Goal: Task Accomplishment & Management: Manage account settings

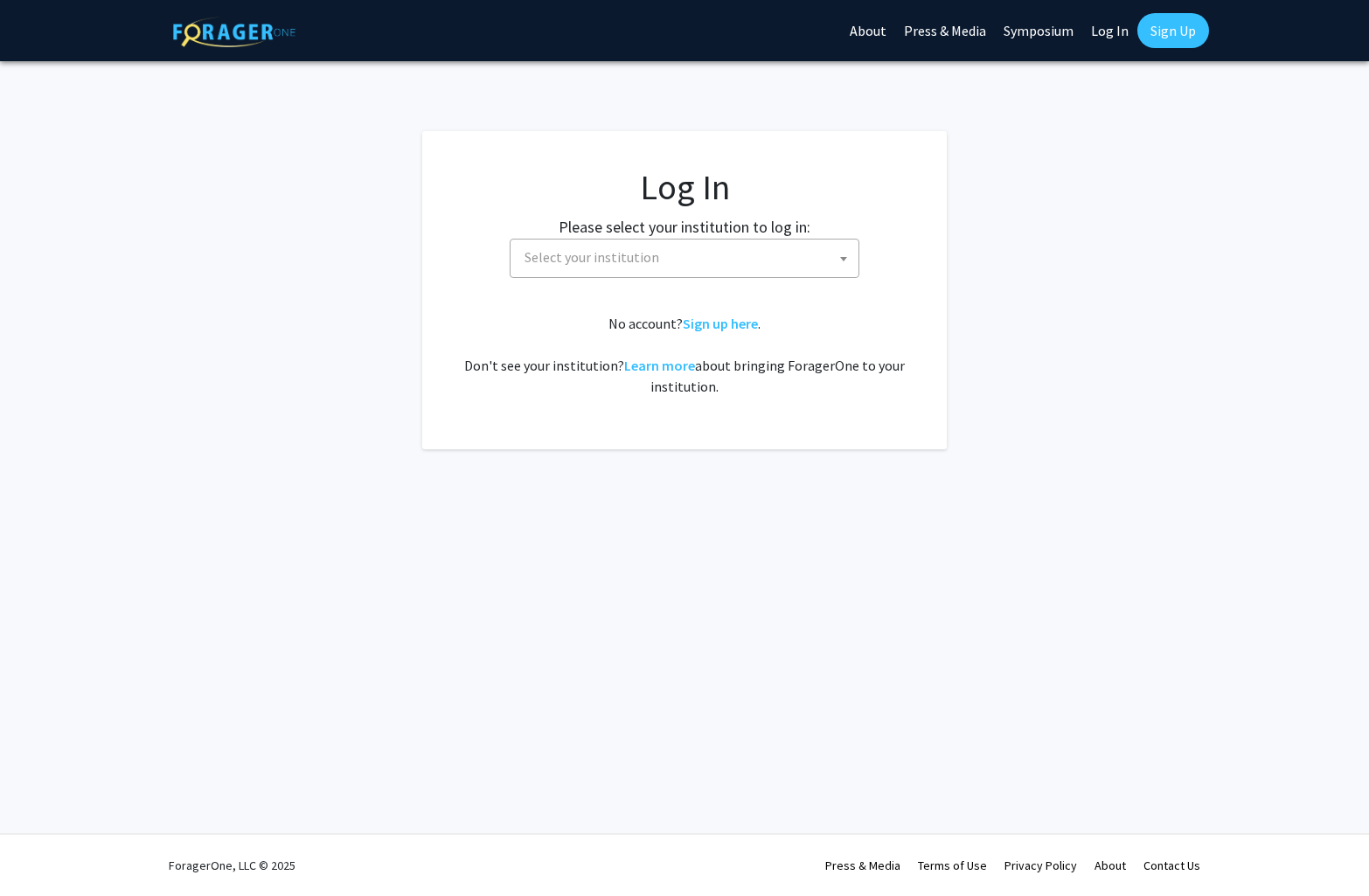
click at [845, 257] on b at bounding box center [843, 259] width 7 height 4
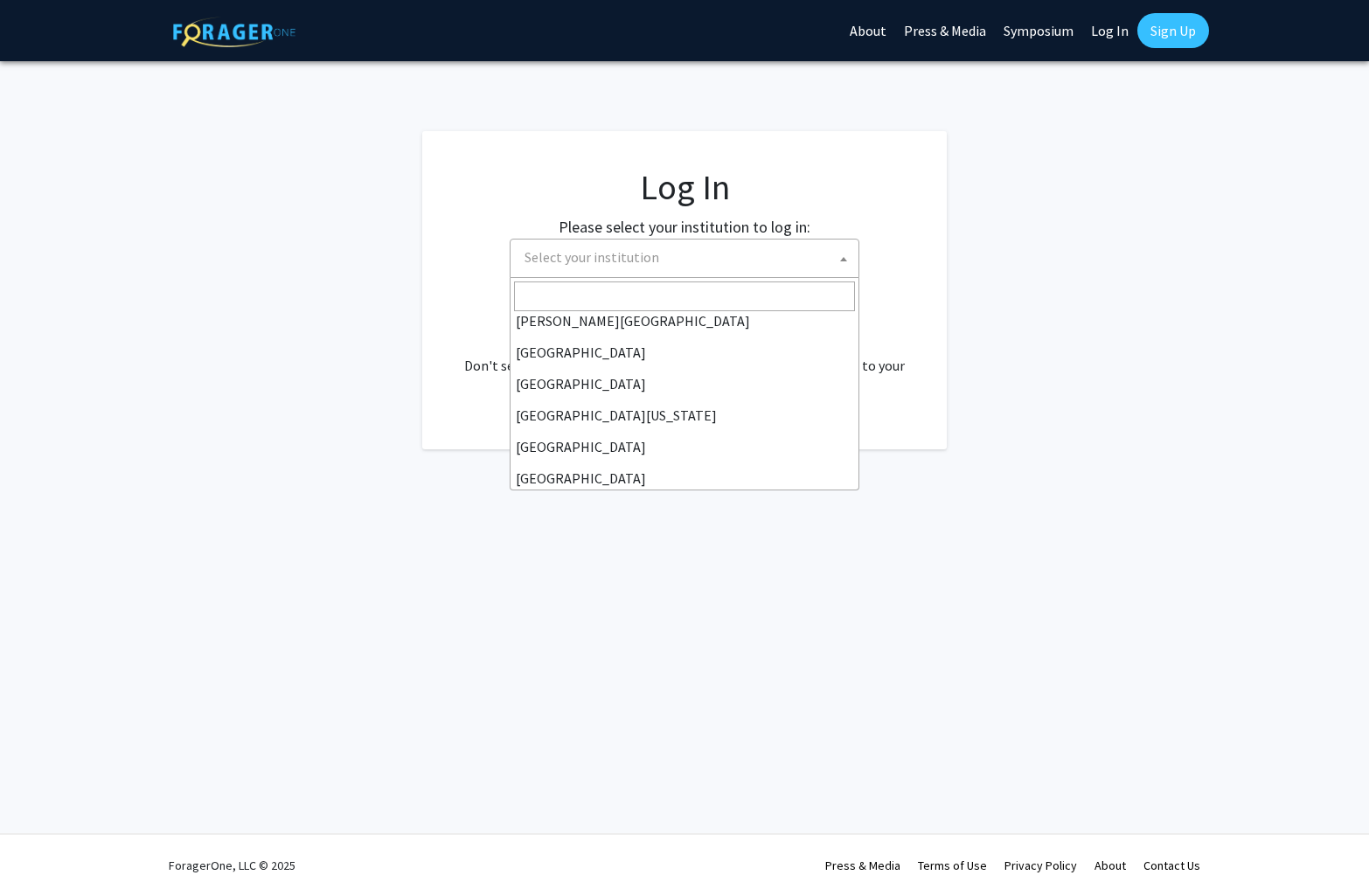
scroll to position [120, 0]
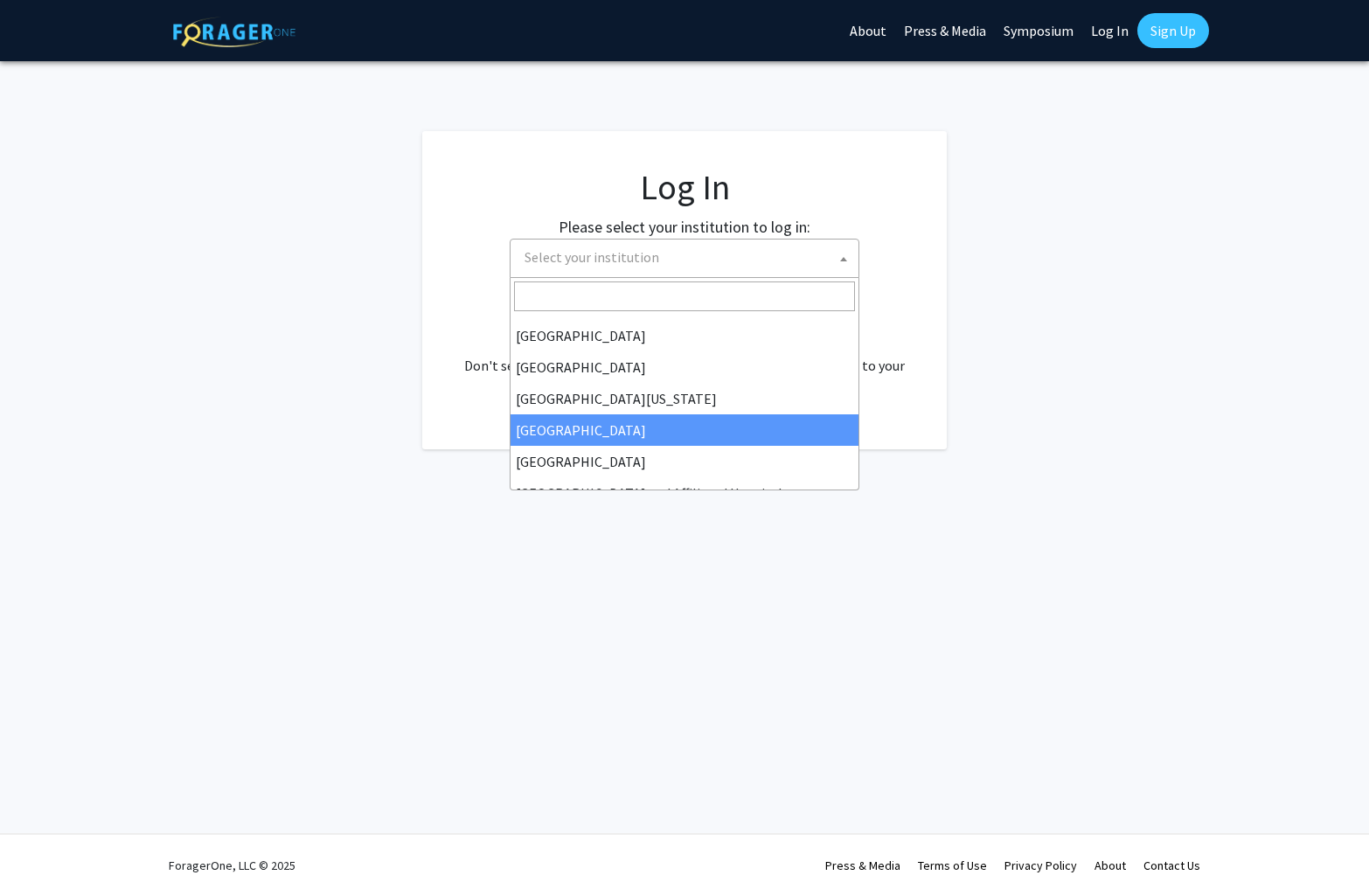
select select "12"
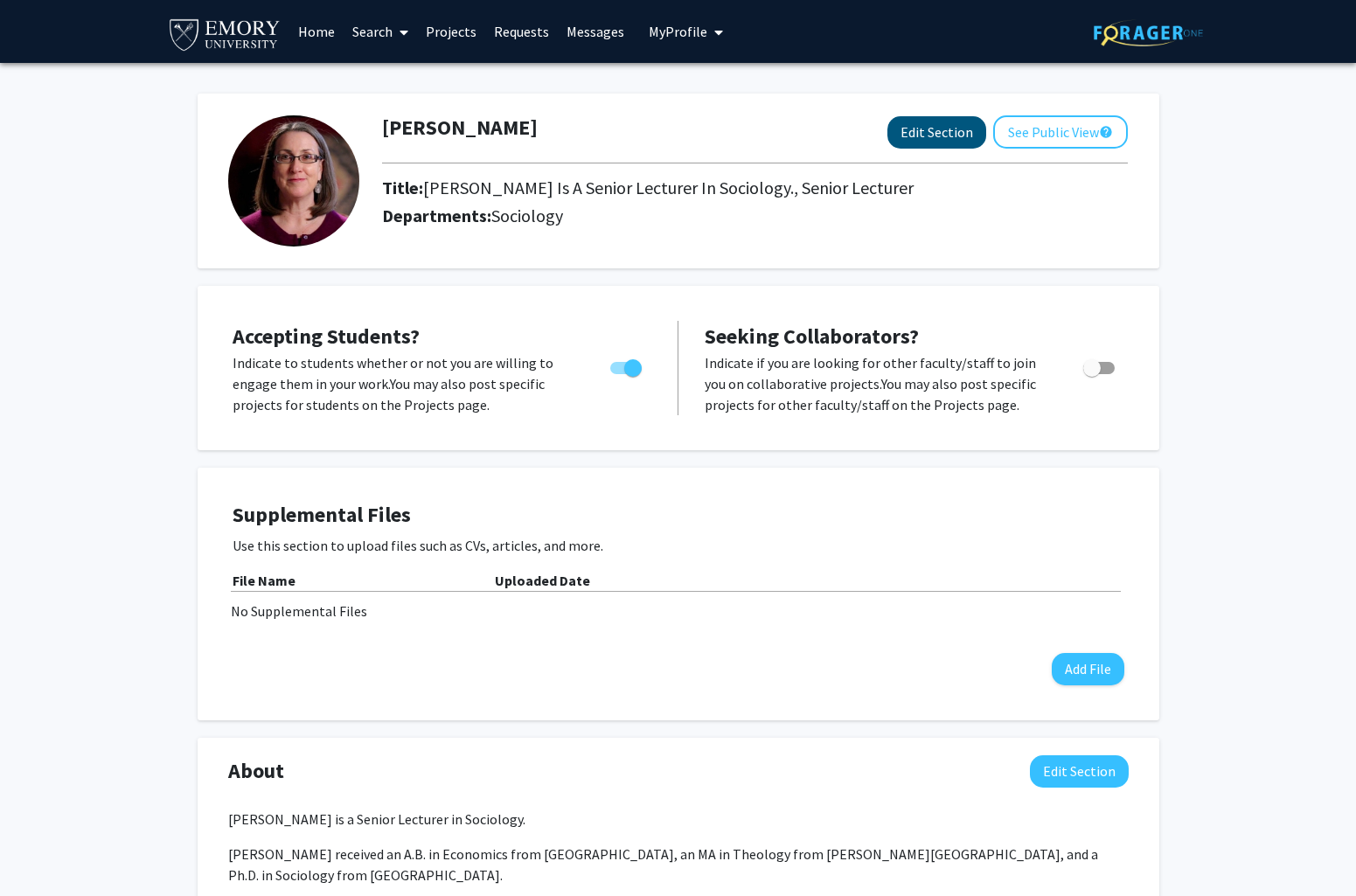
click at [928, 143] on button "Edit Section" at bounding box center [936, 132] width 99 height 32
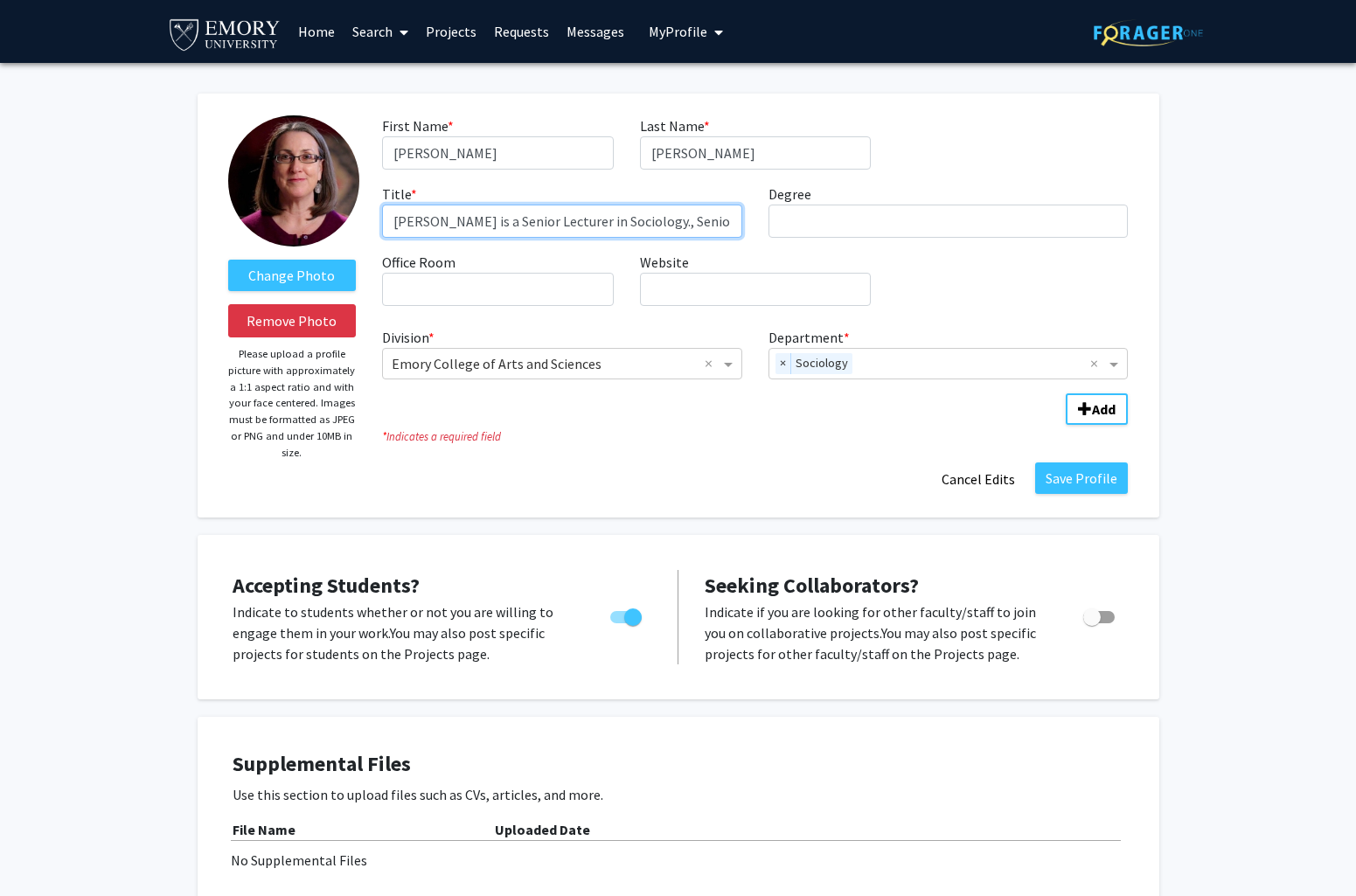
drag, startPoint x: 517, startPoint y: 224, endPoint x: 604, endPoint y: 223, distance: 87.0
click at [604, 223] on input "Dr. Tracy L. Scott is a Senior Lecturer in Sociology., Senior Lecturer" at bounding box center [563, 220] width 360 height 33
click at [712, 218] on input "Dr. Tracy L. Scott is Associate Teaching Professor, Sociology., Senior Lecturer" at bounding box center [563, 220] width 360 height 33
type input "Dr. Tracy L. Scott is Associate Teaching Professor, Sociology Department"
click at [665, 464] on fg-title-edit "First Name * required Tracy Last Name * required L. Scott Title * required Dr. …" at bounding box center [755, 306] width 746 height 380
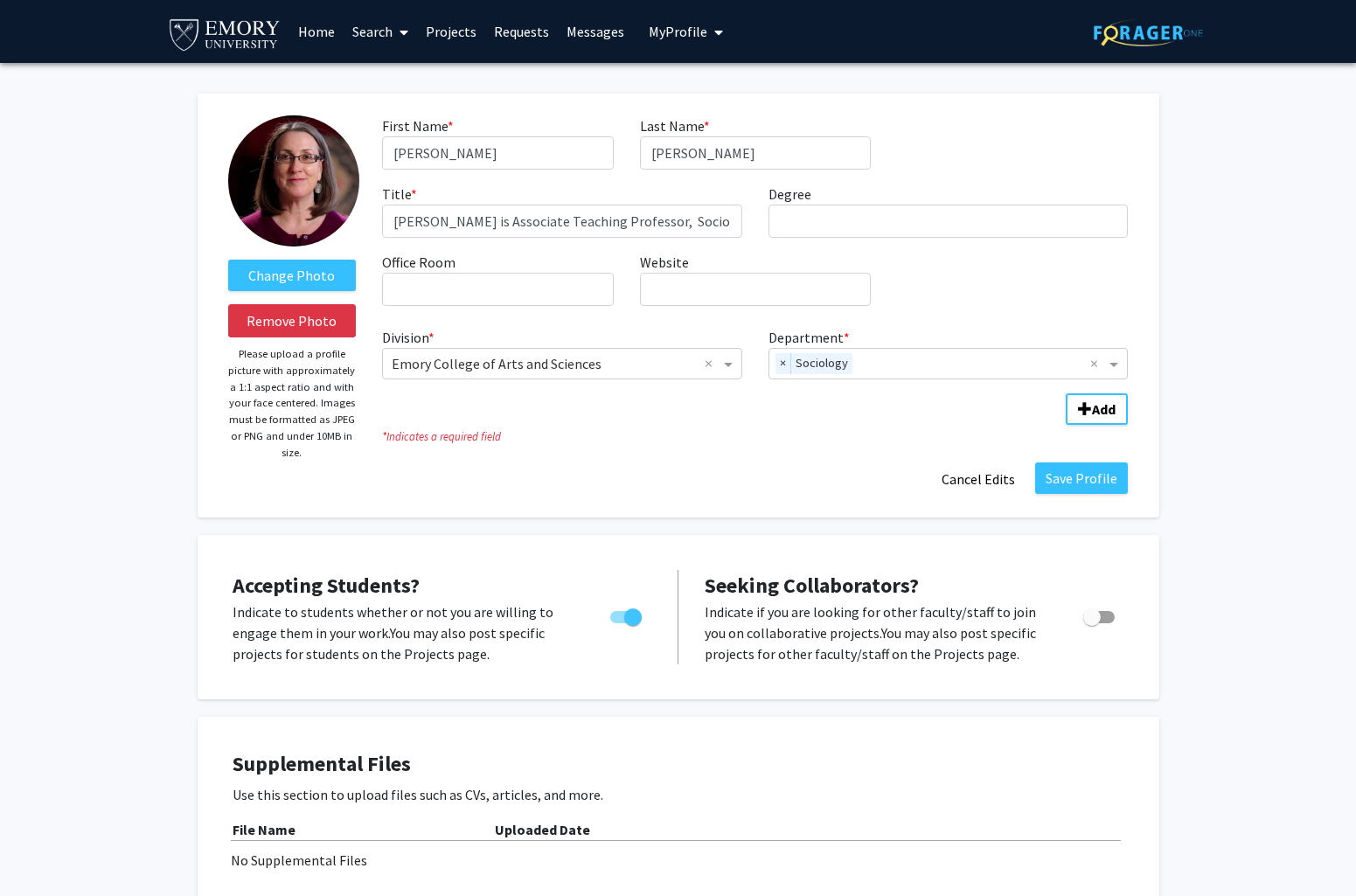
click at [633, 614] on span "Toggle" at bounding box center [633, 617] width 18 height 18
click at [619, 623] on input "Would you like to permit student requests?" at bounding box center [618, 623] width 1 height 1
checkbox input "false"
click at [1082, 482] on button "Save Profile" at bounding box center [1080, 478] width 93 height 32
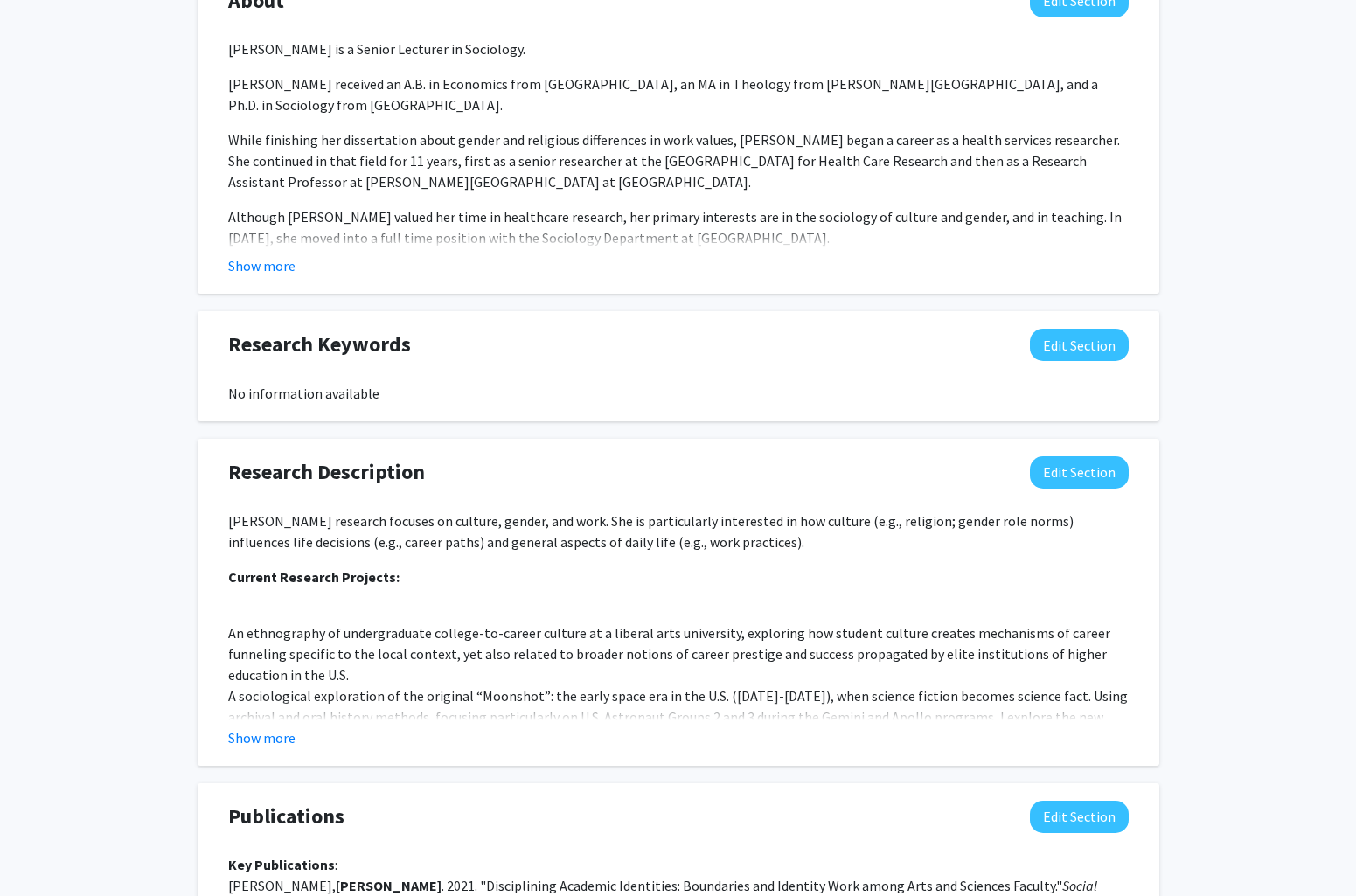
scroll to position [778, 0]
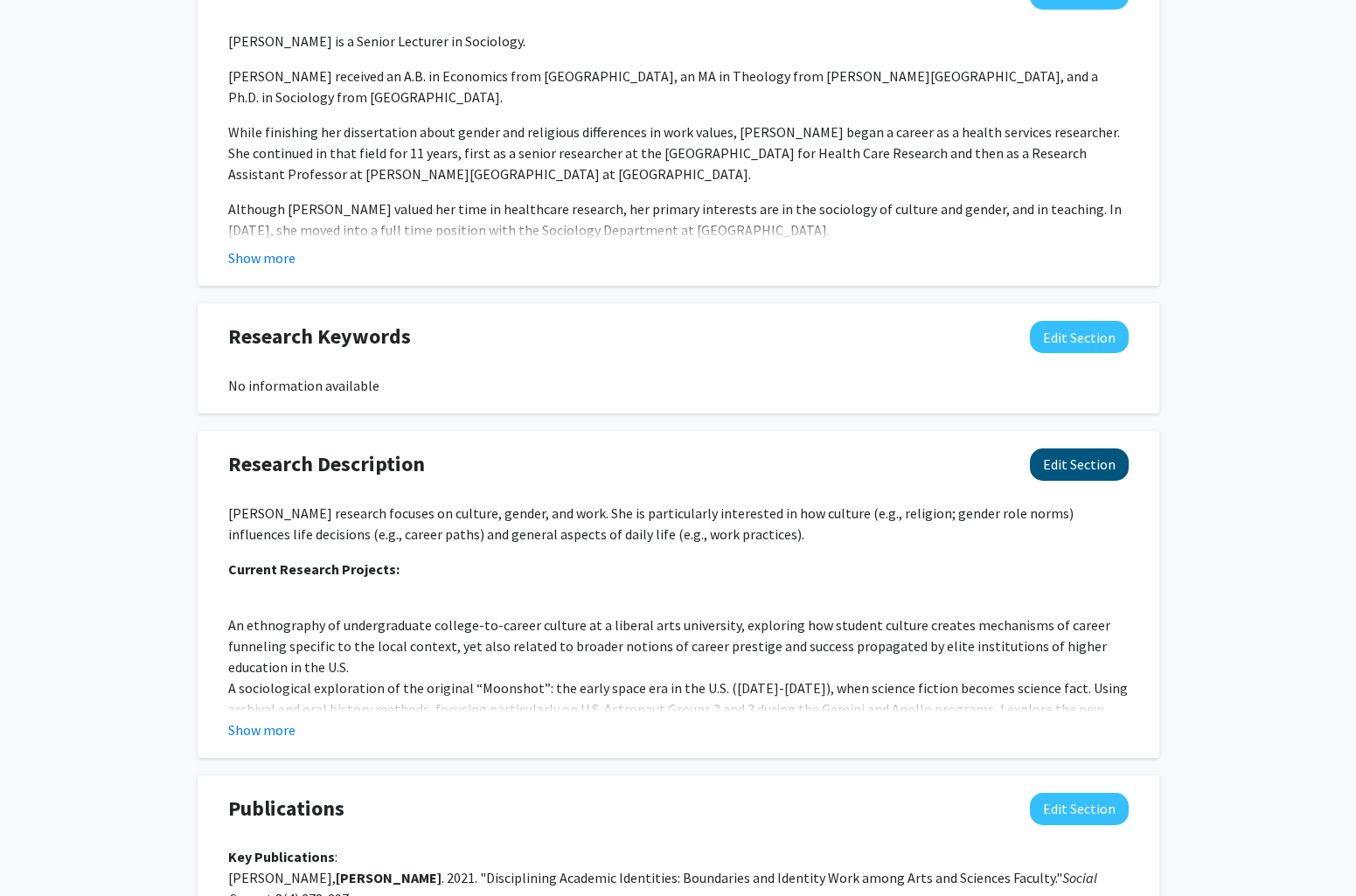
click at [1088, 467] on button "Edit Section" at bounding box center [1078, 464] width 99 height 32
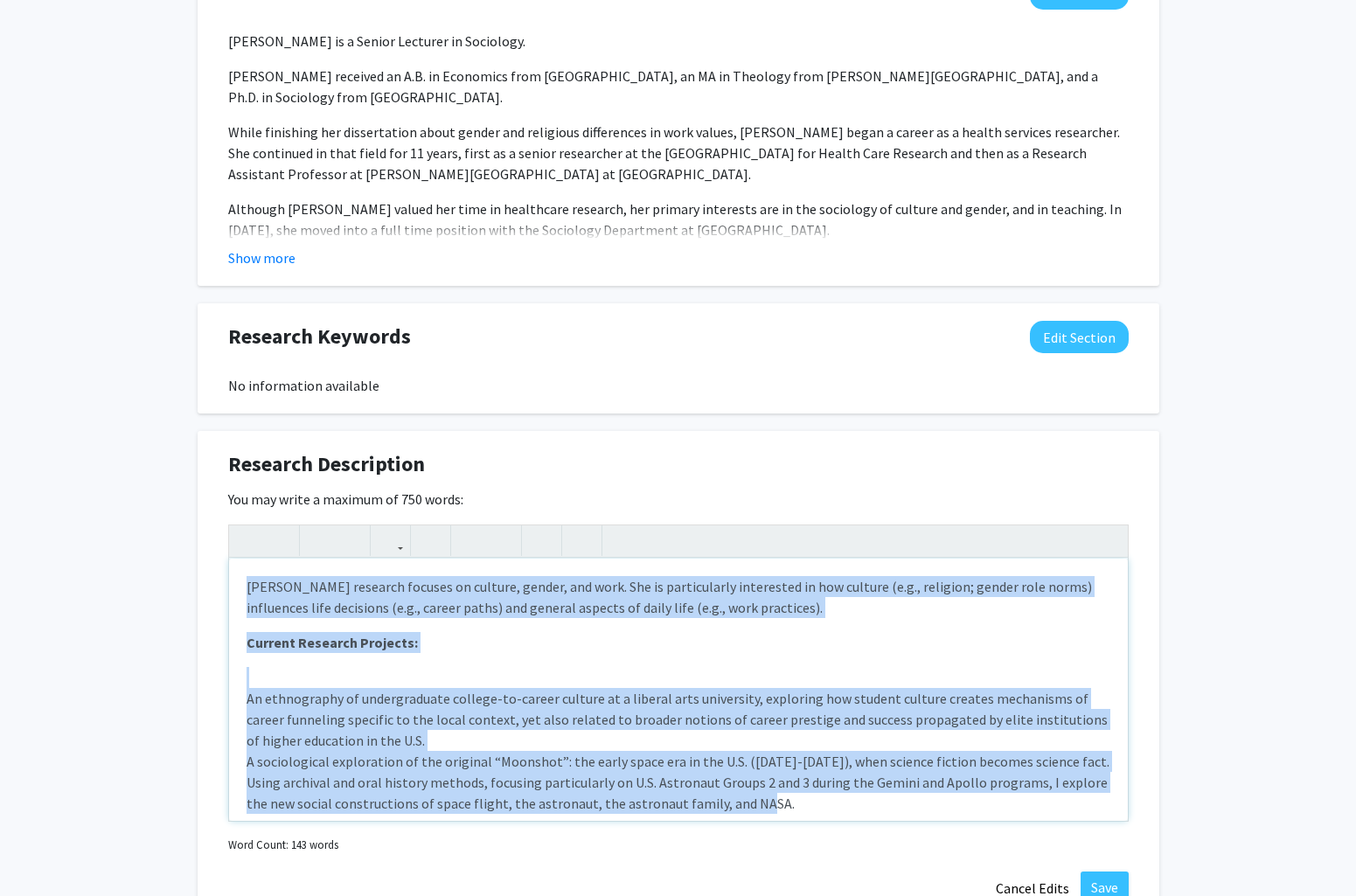
scroll to position [11, 0]
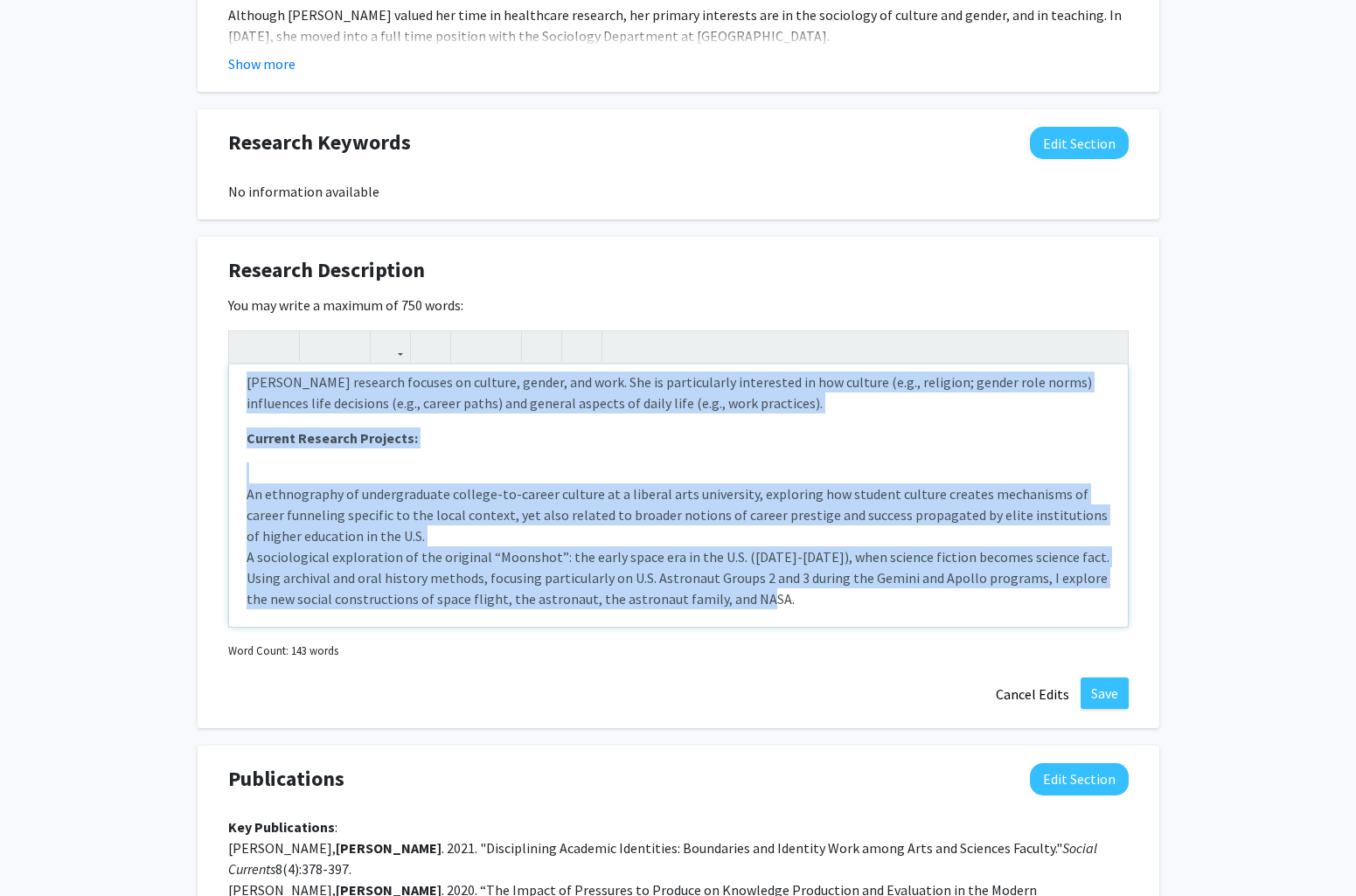
drag, startPoint x: 243, startPoint y: 584, endPoint x: 789, endPoint y: 925, distance: 643.7
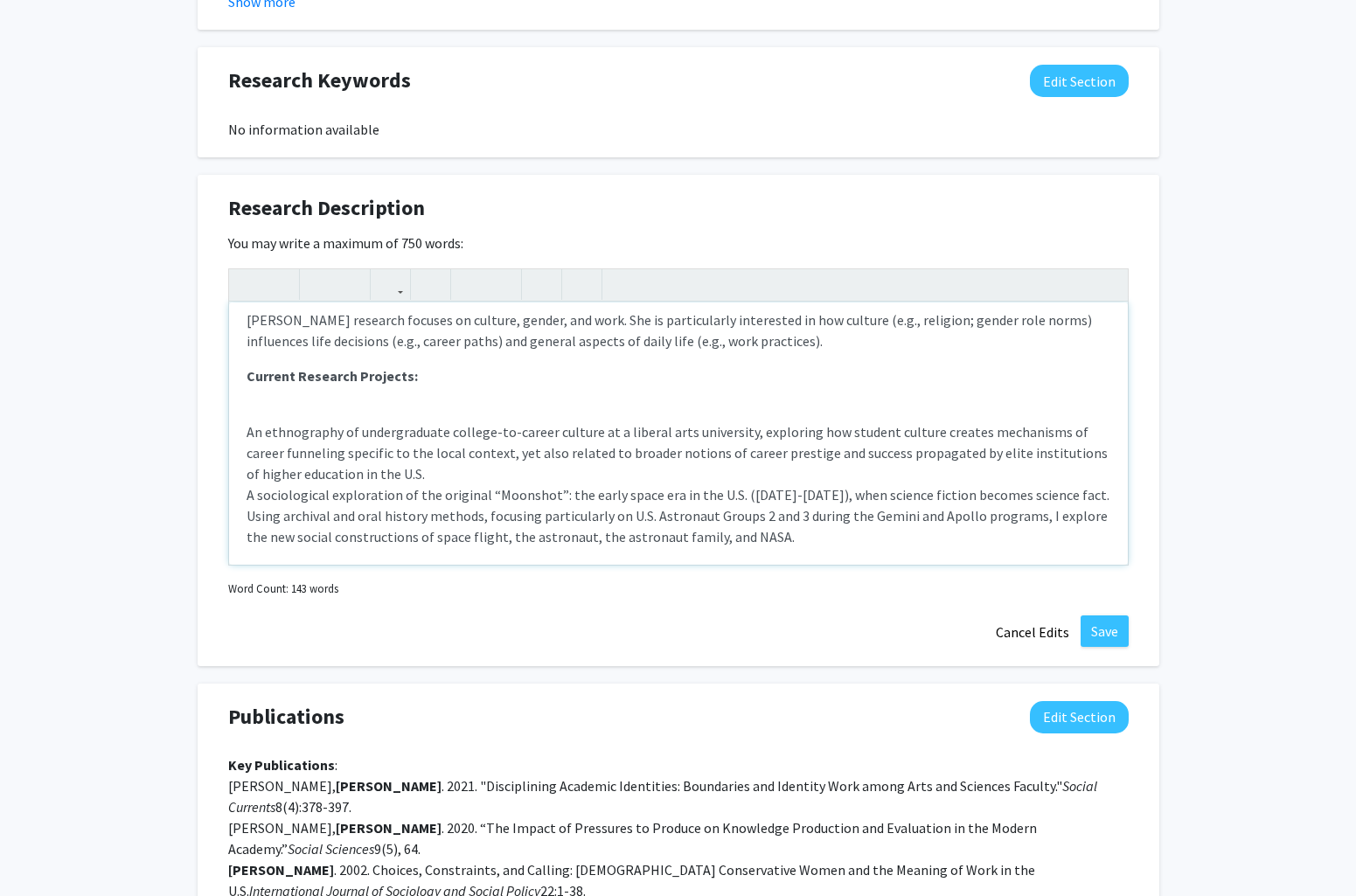
scroll to position [0, 0]
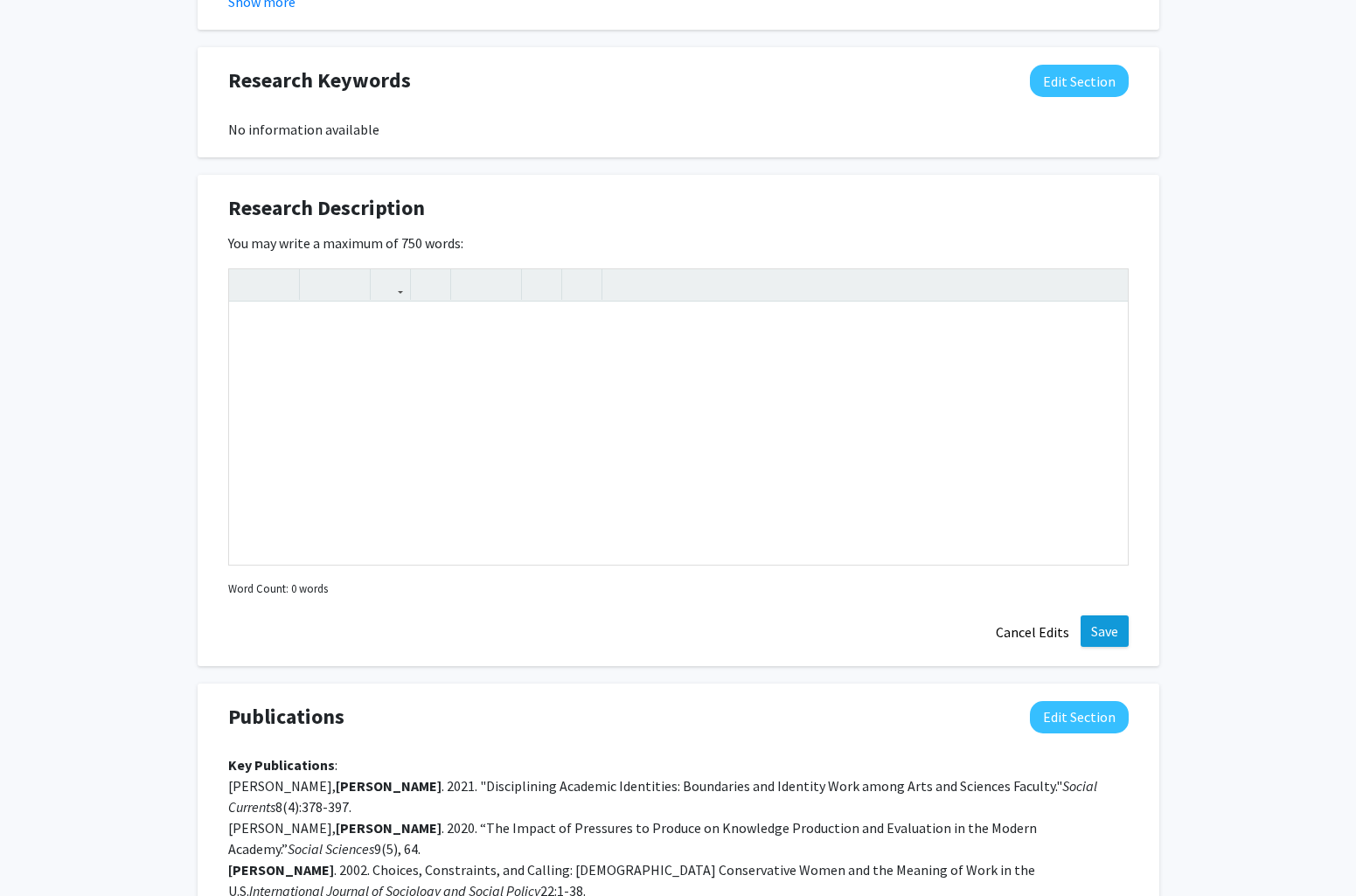
click at [1113, 633] on button "Save" at bounding box center [1104, 631] width 48 height 32
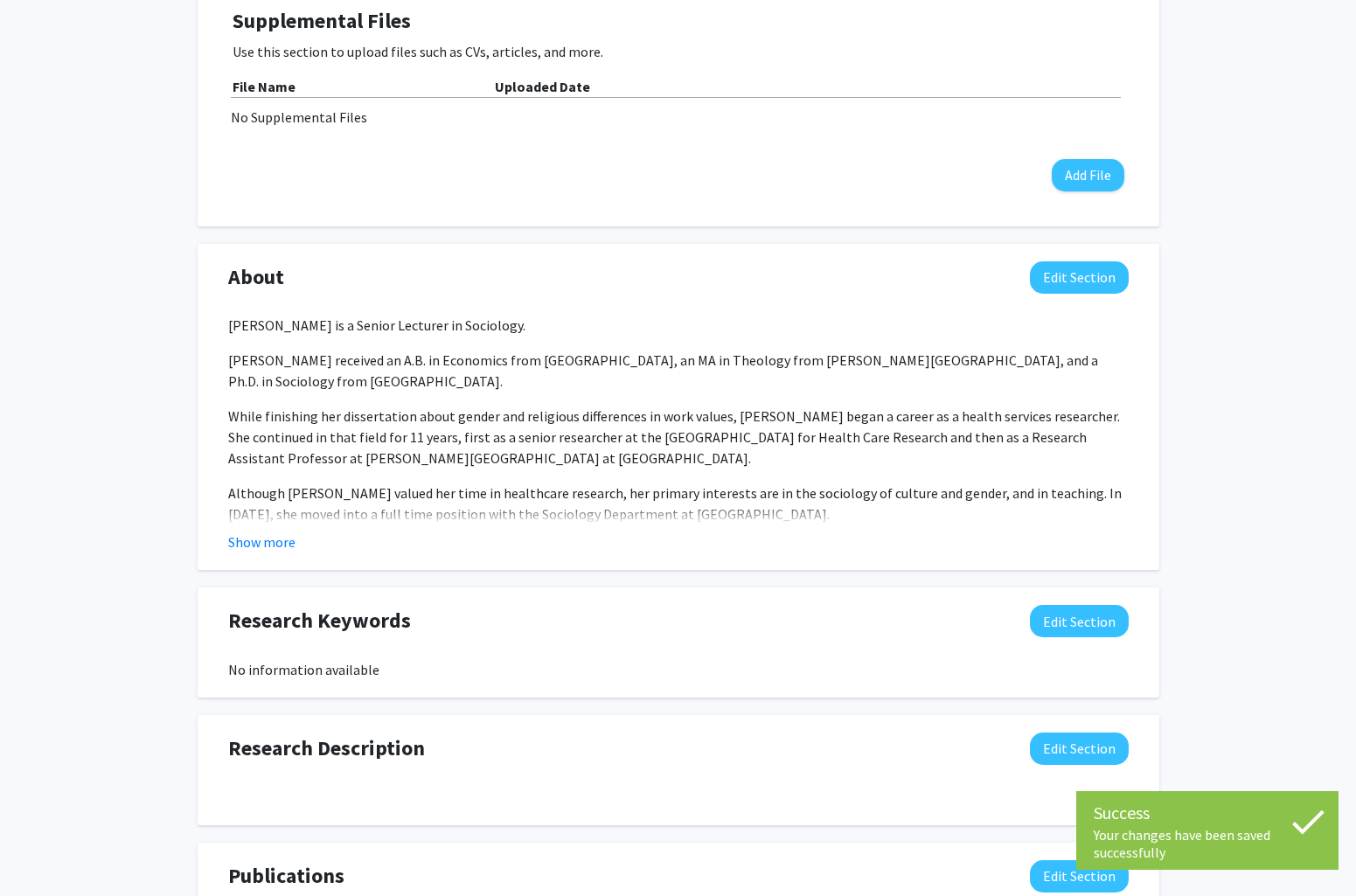
scroll to position [493, 0]
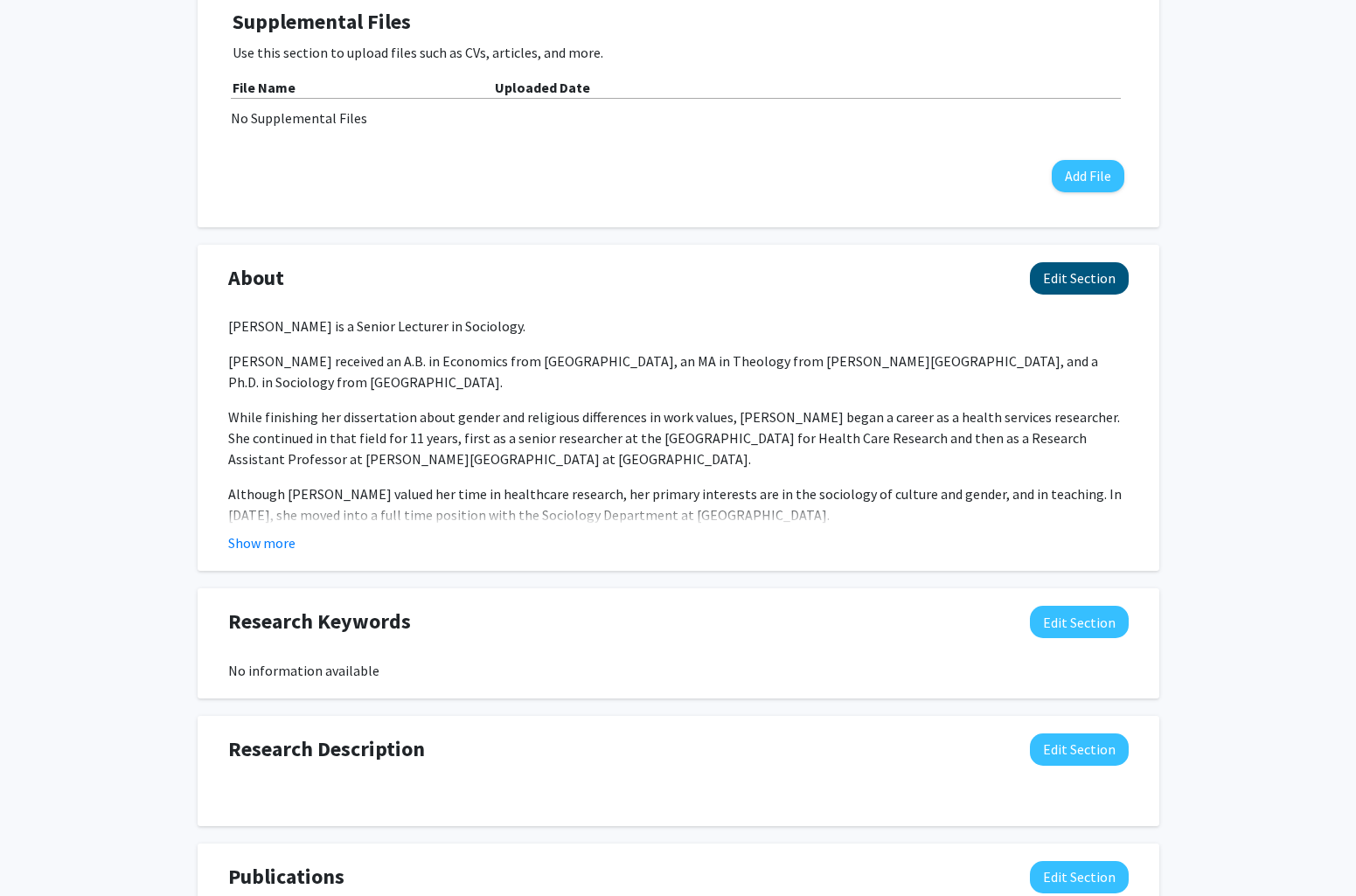
click at [1100, 280] on button "Edit Section" at bounding box center [1078, 278] width 99 height 32
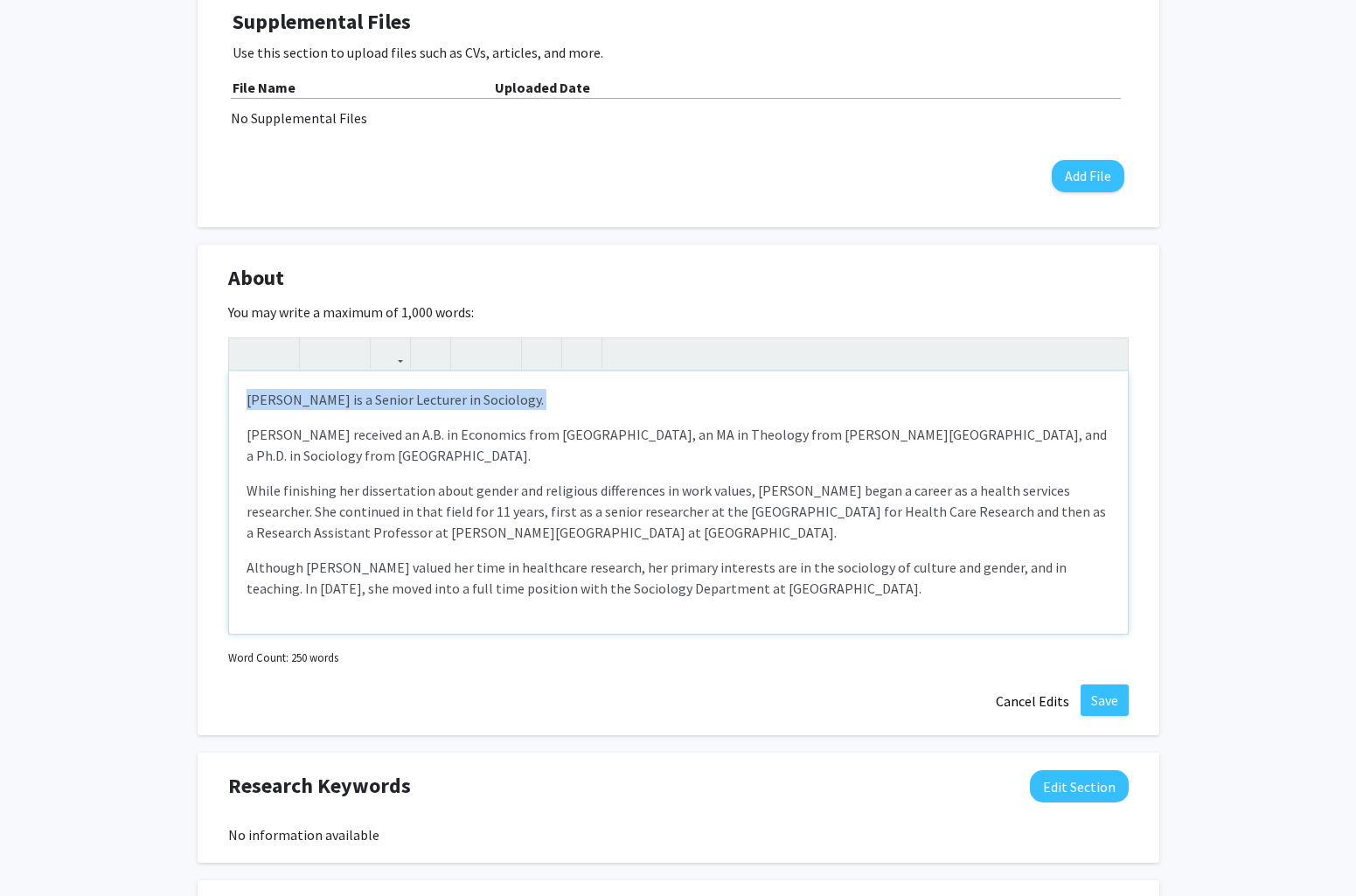
drag, startPoint x: 244, startPoint y: 397, endPoint x: 643, endPoint y: 420, distance: 399.7
click at [643, 420] on div "Dr. Tracy L. Scott is a Senior Lecturer in Sociology. Dr. Scott received an A.B…" at bounding box center [678, 502] width 898 height 262
drag, startPoint x: 357, startPoint y: 403, endPoint x: 509, endPoint y: 410, distance: 152.2
click at [518, 407] on div "Dr. Tracy L. Scott is a Senior Lecturer in Sociology. Dr. Scott received an A.B…" at bounding box center [678, 502] width 898 height 262
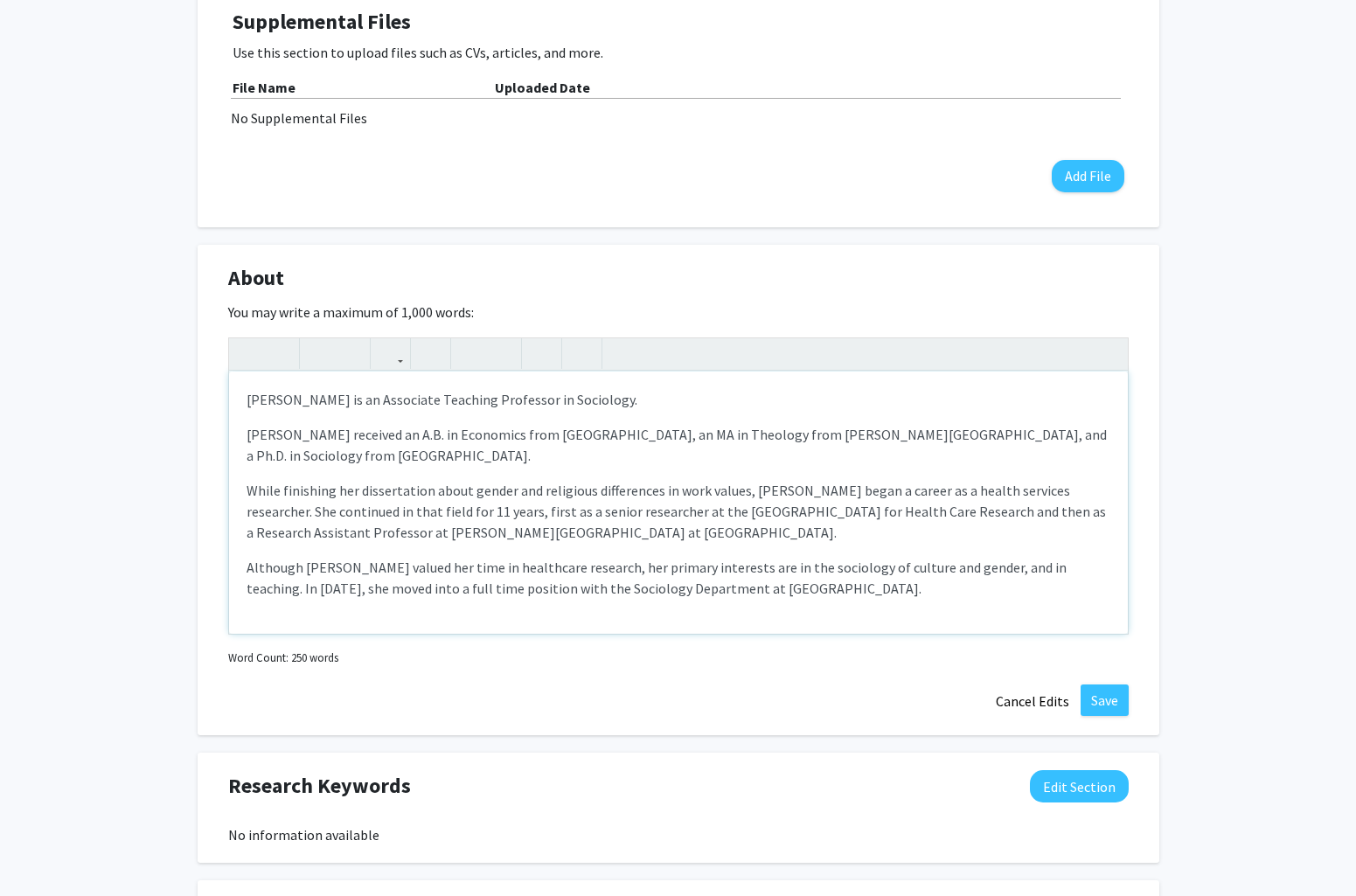
click at [498, 451] on div "Dr. Tracy L. Scott is an Associate Teaching Professor in Sociology. Dr. Scott r…" at bounding box center [678, 502] width 898 height 262
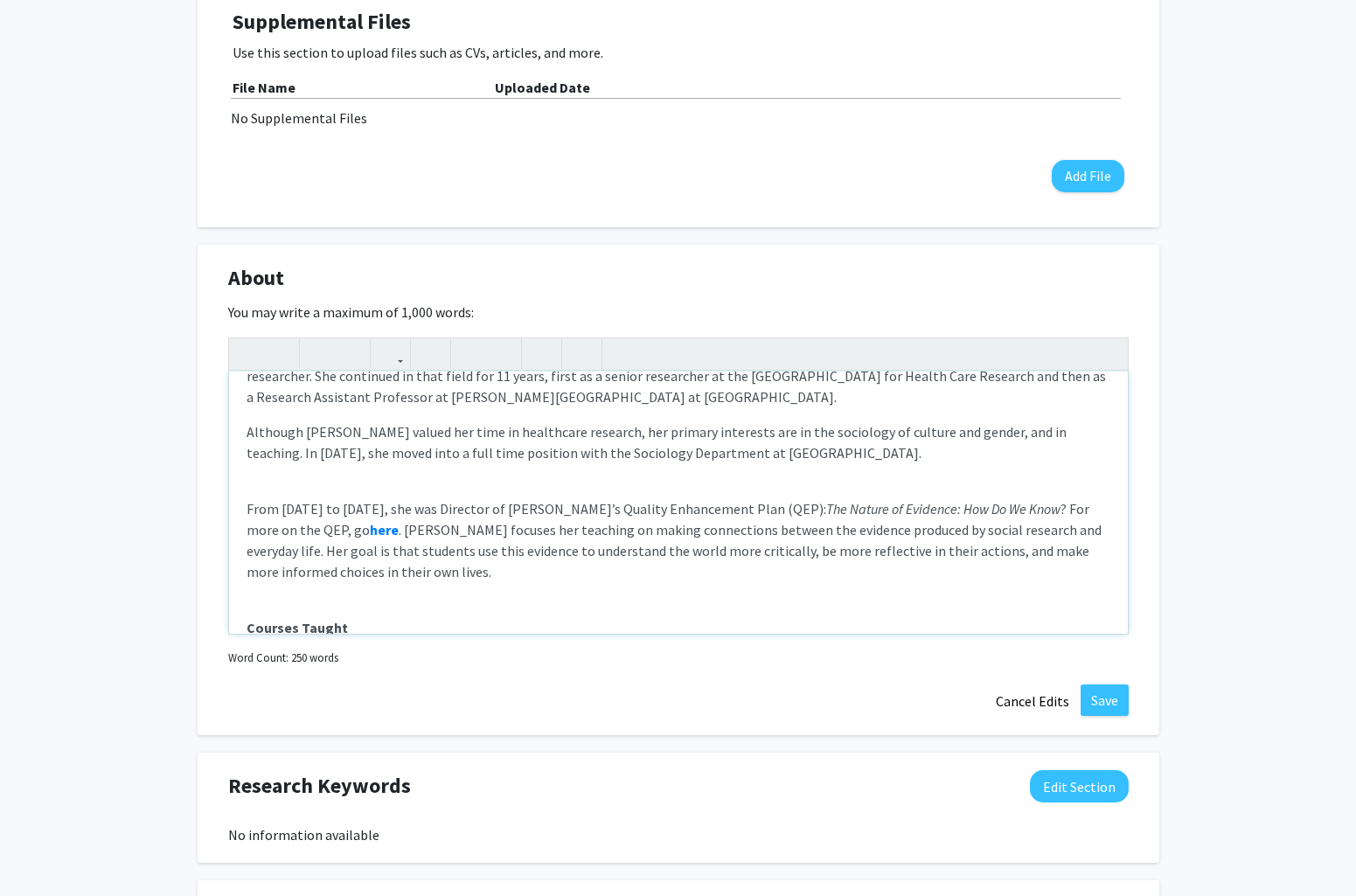
scroll to position [132, 0]
click at [496, 479] on div "Dr. Tracy L. Scott is an Associate Teaching Professor in Sociology. Dr. Scott r…" at bounding box center [678, 502] width 898 height 262
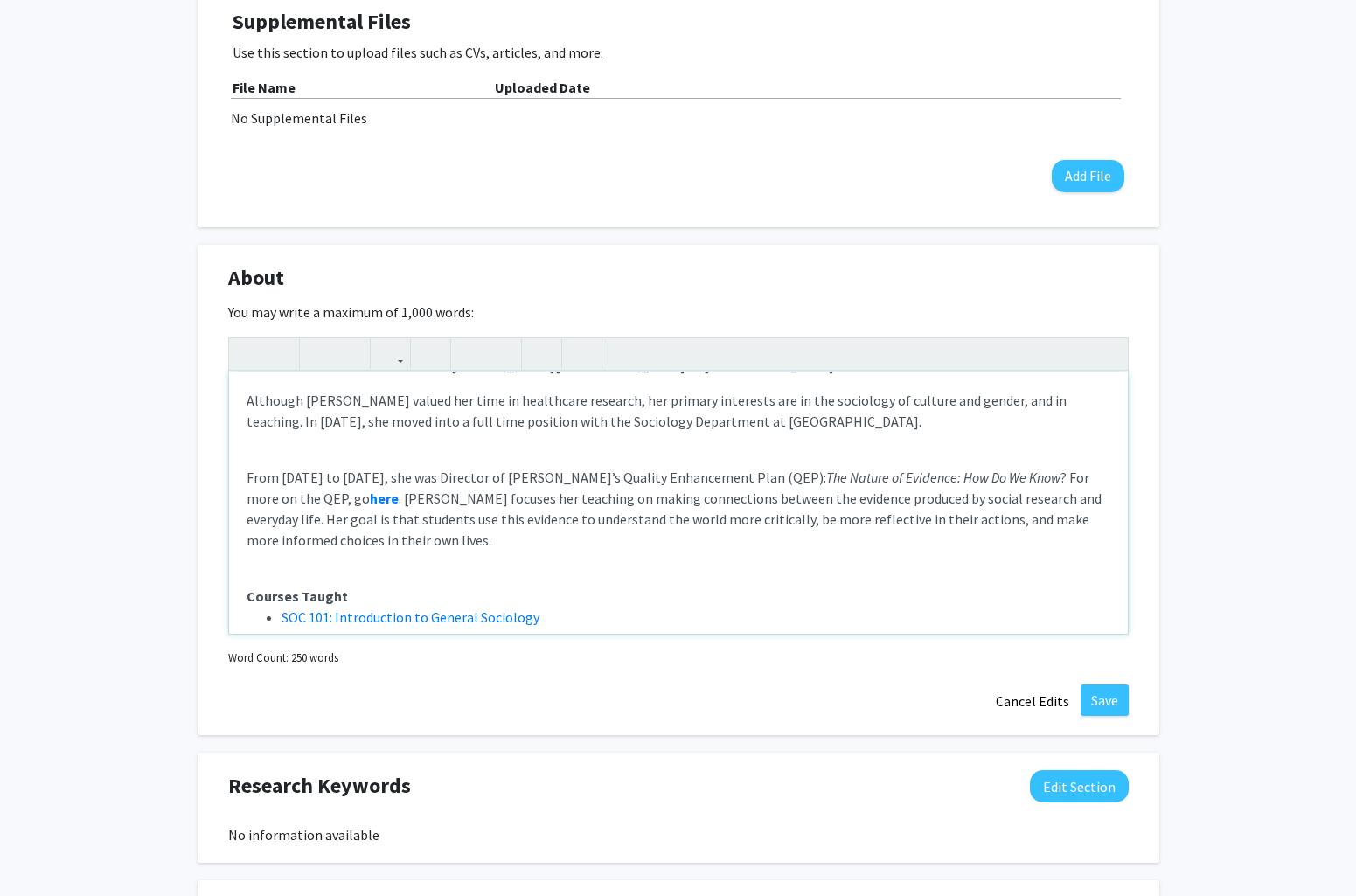
scroll to position [168, 0]
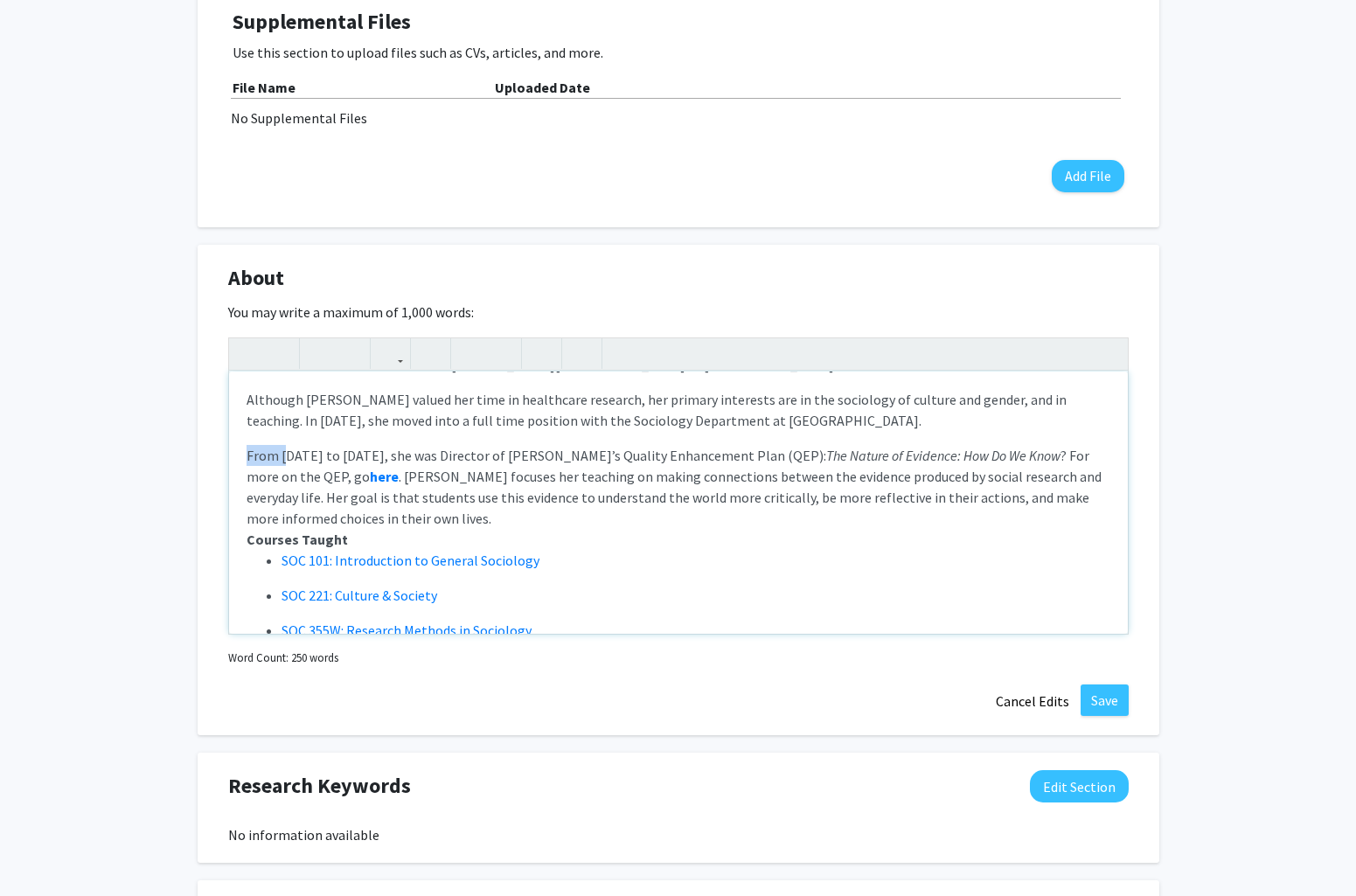
drag, startPoint x: 247, startPoint y: 455, endPoint x: 287, endPoint y: 461, distance: 40.4
click at [287, 461] on p "From 2014 to 2020, she was Director of Emory’s Quality Enhancement Plan (QEP): …" at bounding box center [678, 595] width 863 height 301
drag, startPoint x: 966, startPoint y: 453, endPoint x: 302, endPoint y: 484, distance: 664.7
click at [302, 484] on p "From 2014 to 2020, she was Director of Emory’s Quality Enhancement Plan (QEP): …" at bounding box center [678, 595] width 863 height 301
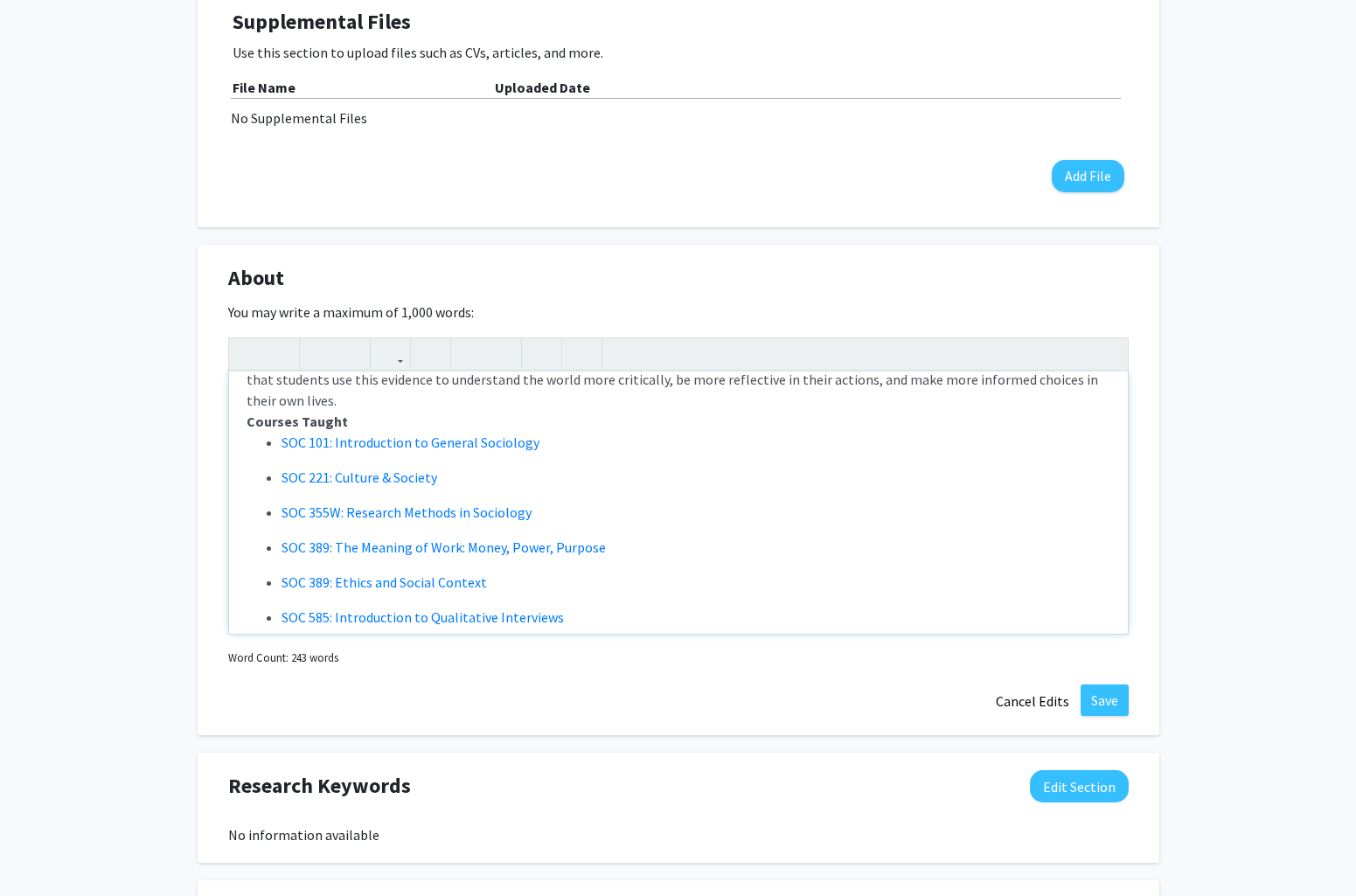
scroll to position [287, 0]
drag, startPoint x: 619, startPoint y: 576, endPoint x: 235, endPoint y: 544, distance: 385.3
click at [236, 545] on div "Dr. Tracy L. Scott is an Associate Teaching Professor in Sociology. Dr. Scott r…" at bounding box center [678, 502] width 898 height 262
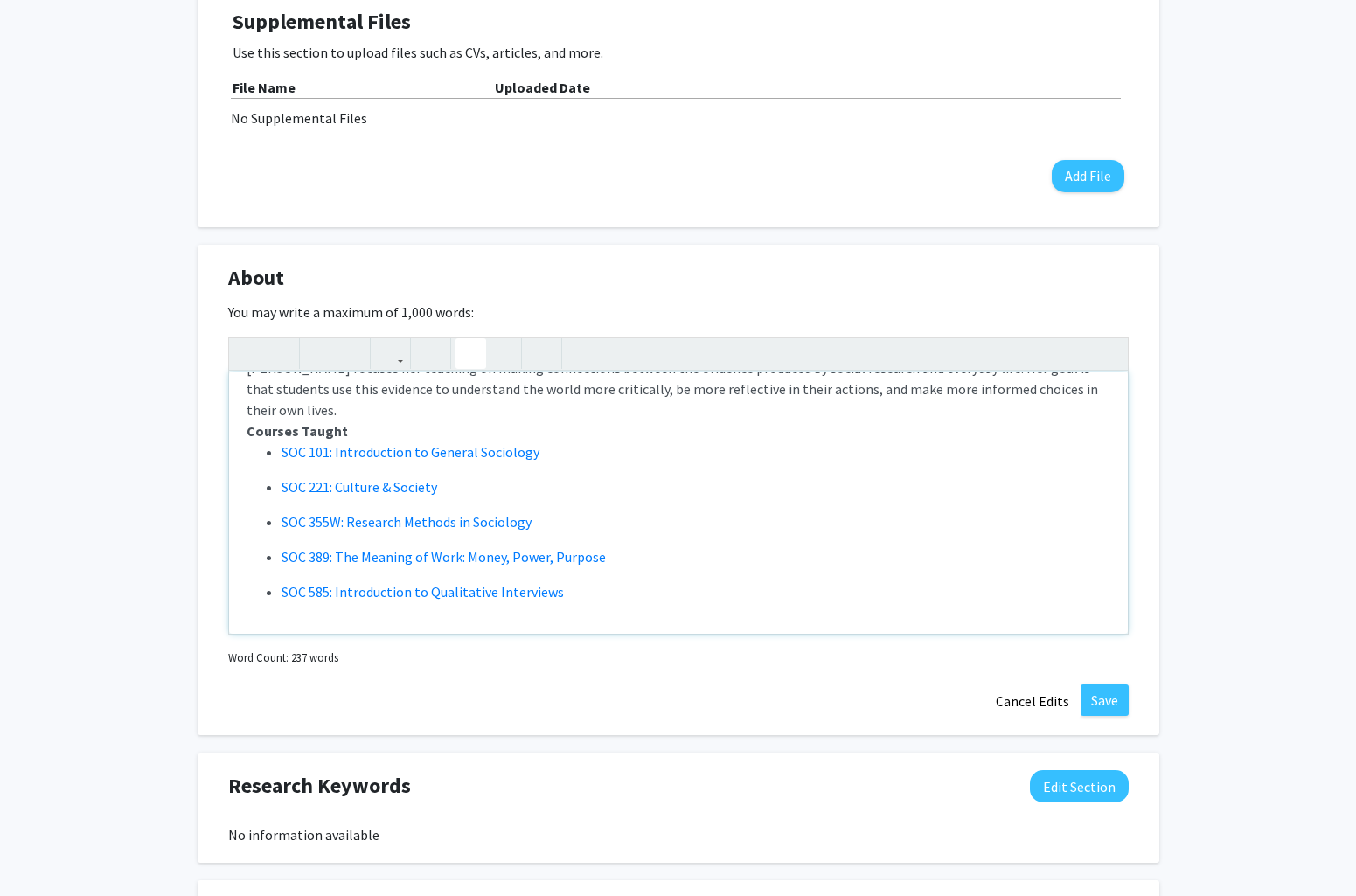
scroll to position [255, 0]
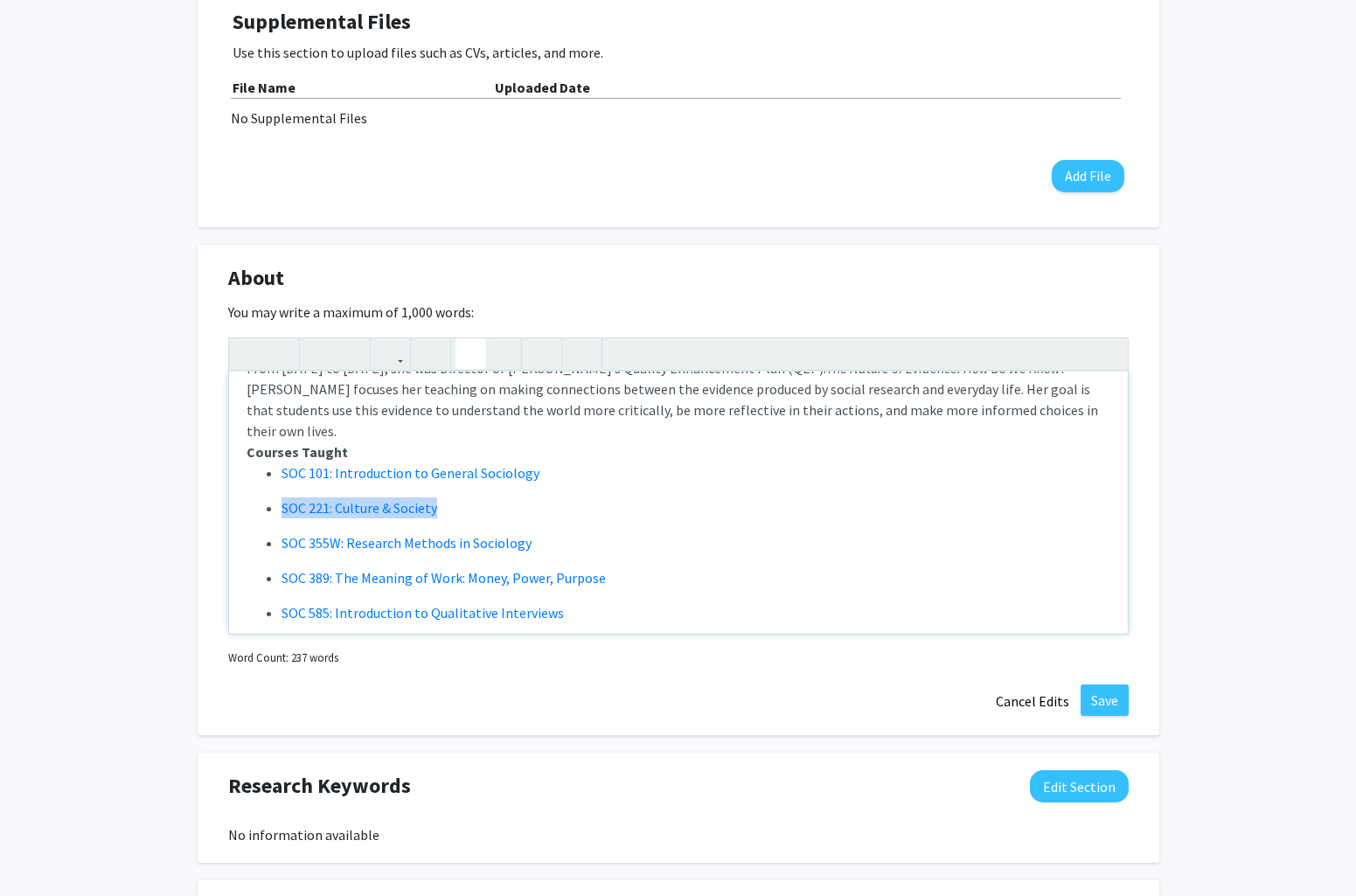
drag, startPoint x: 508, startPoint y: 491, endPoint x: 181, endPoint y: 478, distance: 327.3
click at [177, 482] on div "Tracy L. Scott Edit Section See Public View help Title: Dr. Tracy L. Scott Is A…" at bounding box center [678, 530] width 1356 height 1920
click at [590, 533] on li "SOC 355W: Research Methods in Sociology" at bounding box center [696, 543] width 828 height 21
drag, startPoint x: 593, startPoint y: 524, endPoint x: 145, endPoint y: 503, distance: 448.5
click at [145, 503] on div "Tracy L. Scott Edit Section See Public View help Title: Dr. Tracy L. Scott Is A…" at bounding box center [678, 530] width 1356 height 1920
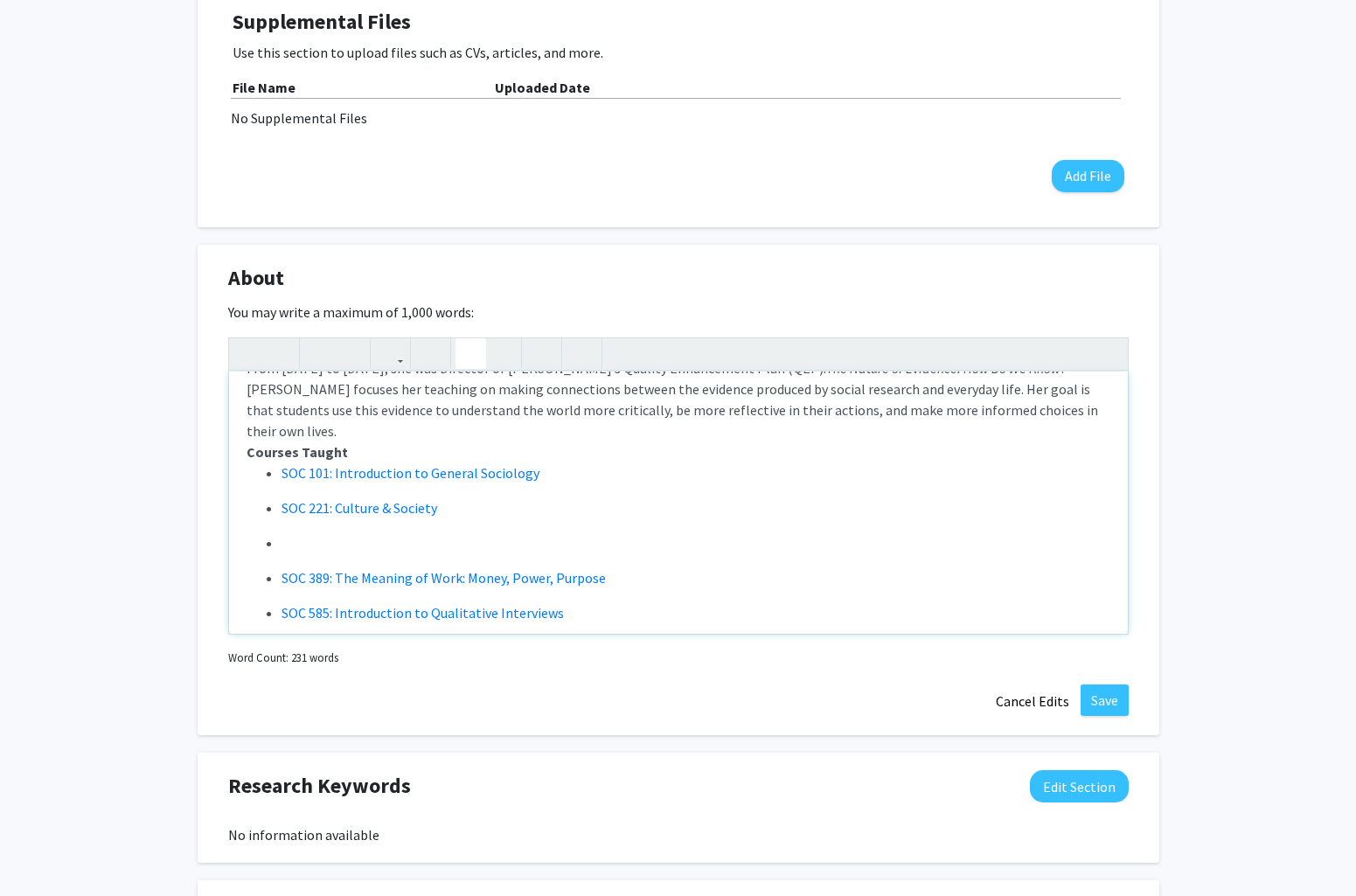
scroll to position [220, 0]
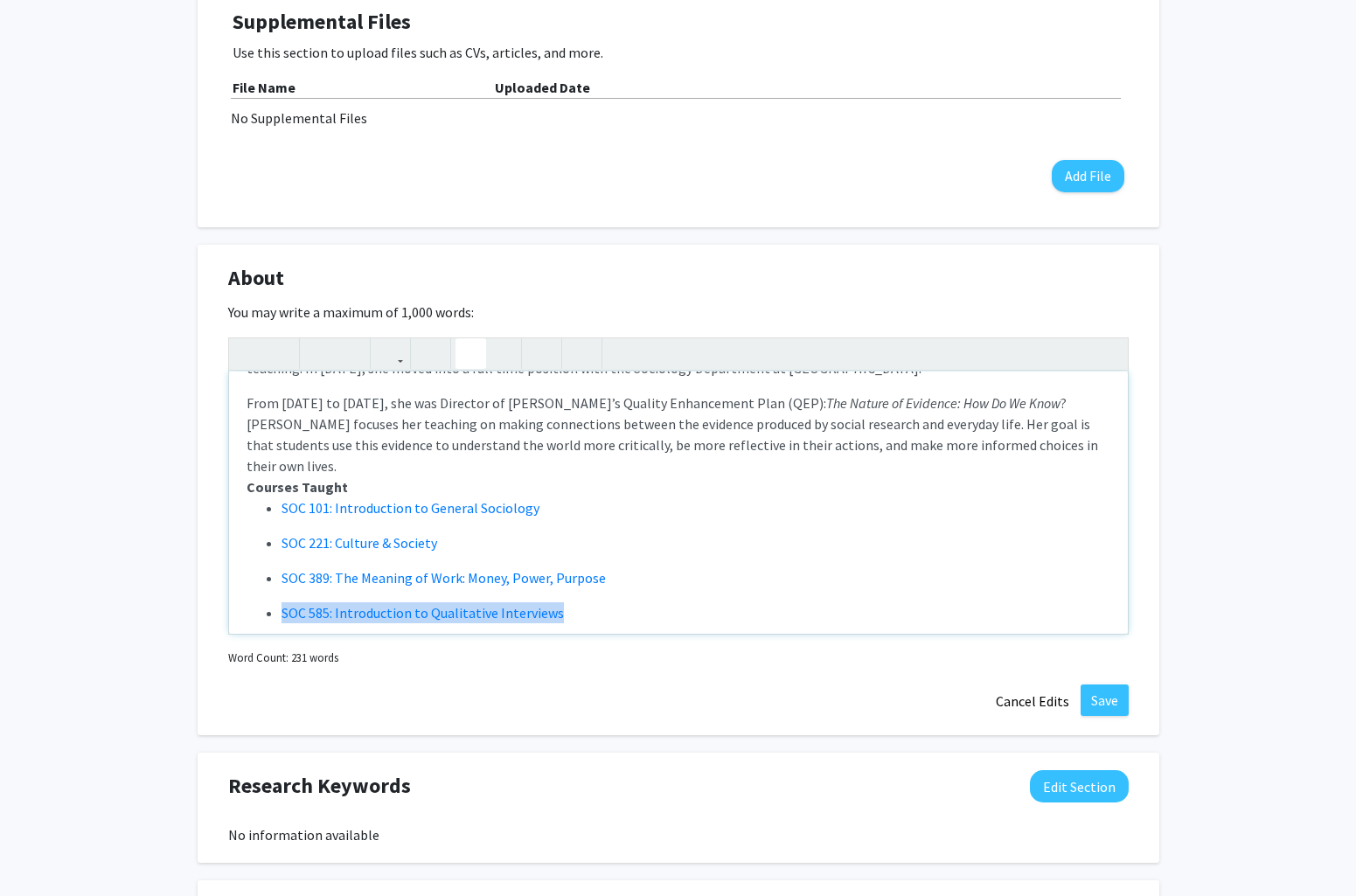
drag, startPoint x: 374, startPoint y: 560, endPoint x: 234, endPoint y: 581, distance: 141.6
click at [234, 581] on div "Dr. Tracy L. Scott is an Associate Teaching Professor in Sociology. Dr. Scott r…" at bounding box center [678, 502] width 898 height 262
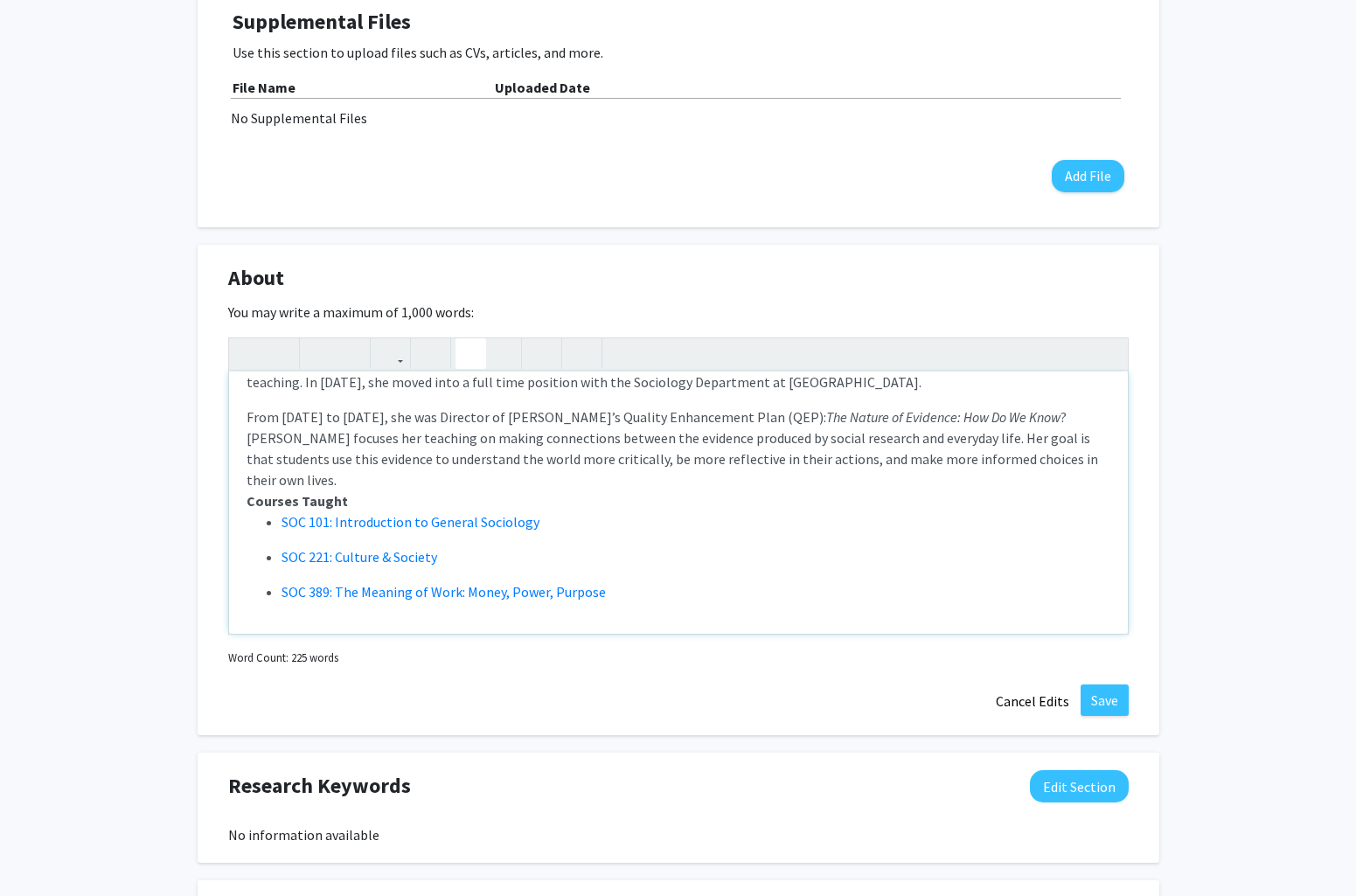
scroll to position [185, 0]
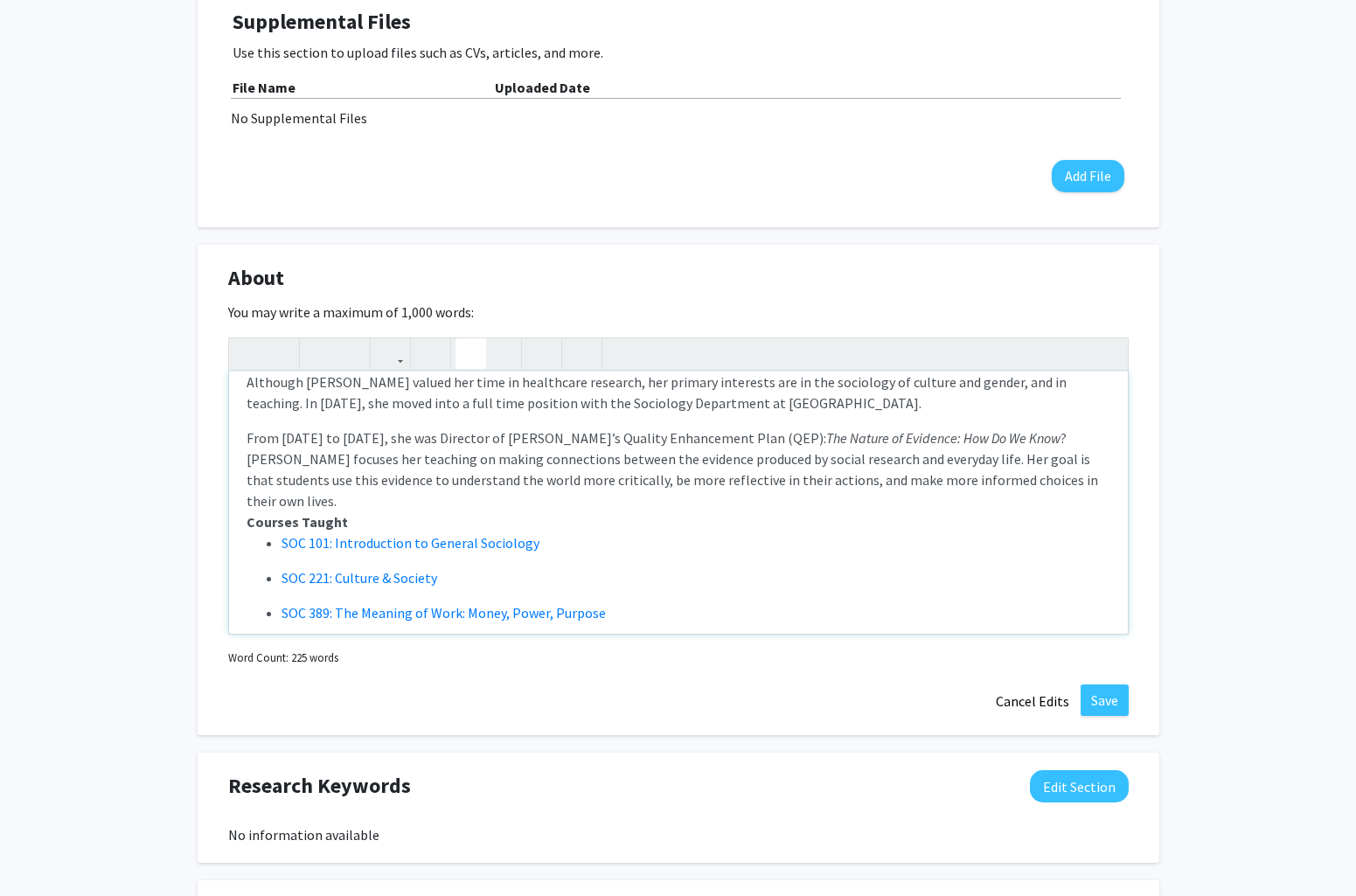
type textarea "<p>Dr. Tracy L. Scott is an Associate Teaching Professor in Sociology.</p><p>Dr…"
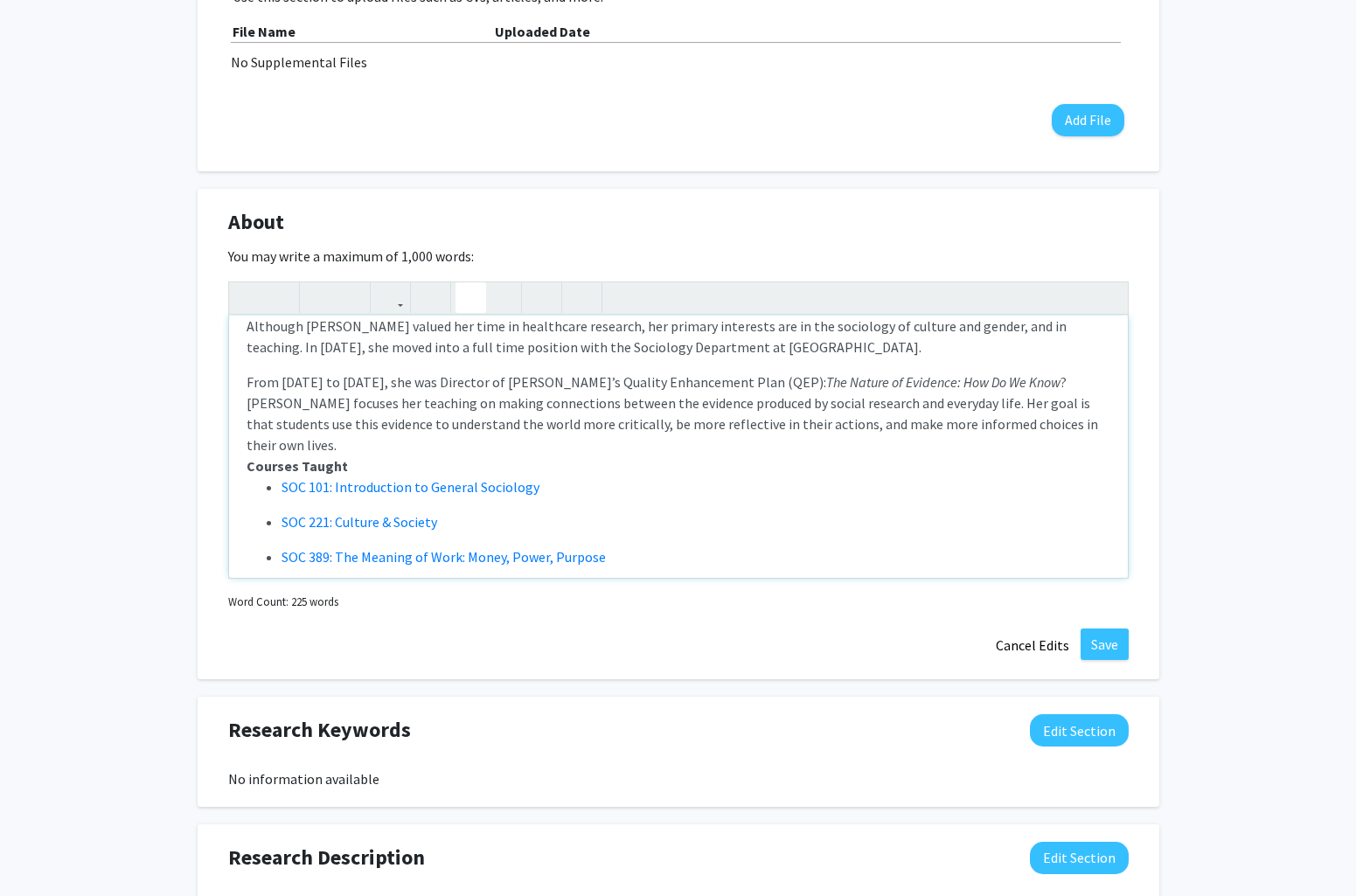
scroll to position [180, 0]
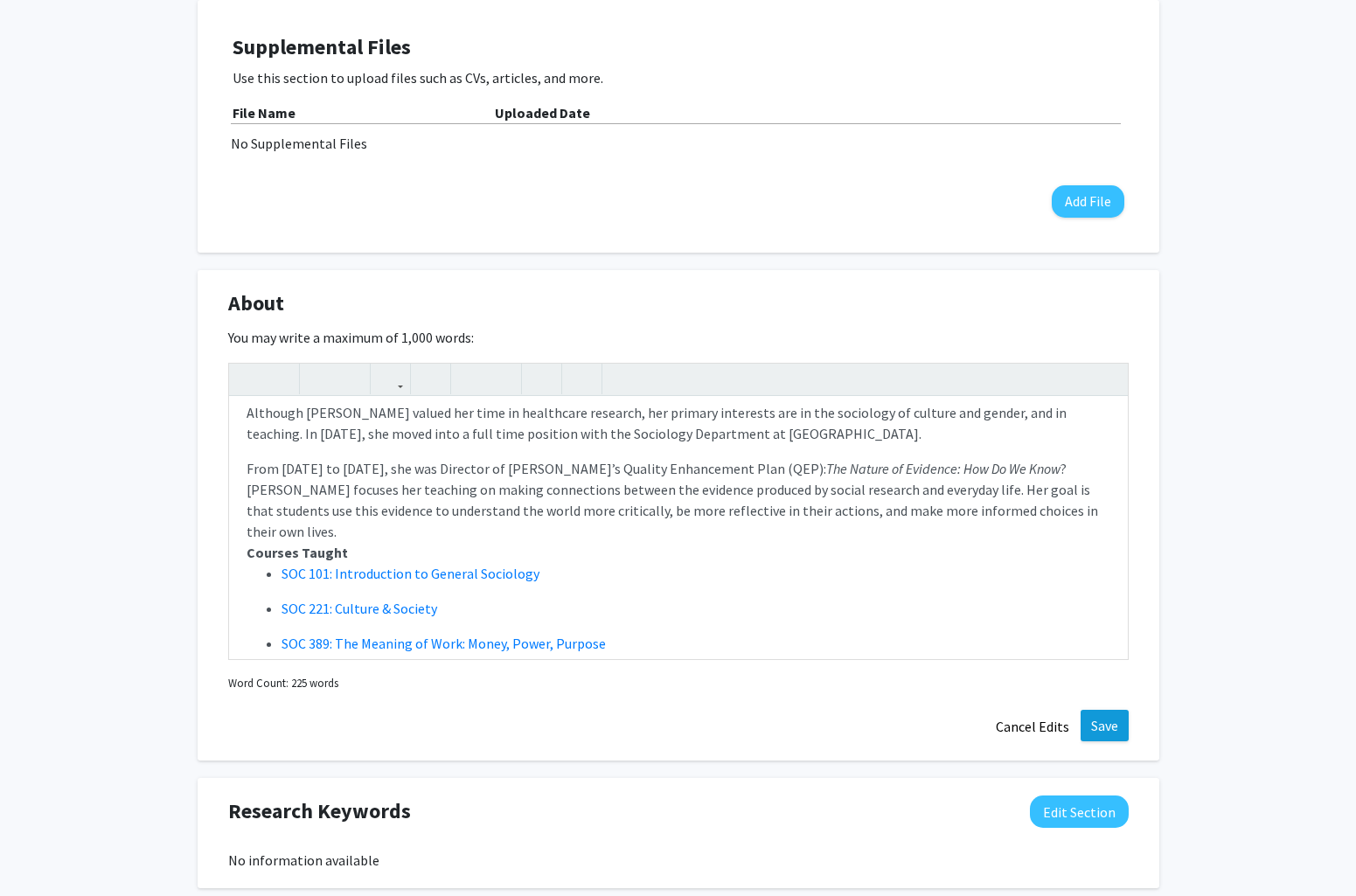
click at [1113, 734] on button "Save" at bounding box center [1104, 726] width 48 height 32
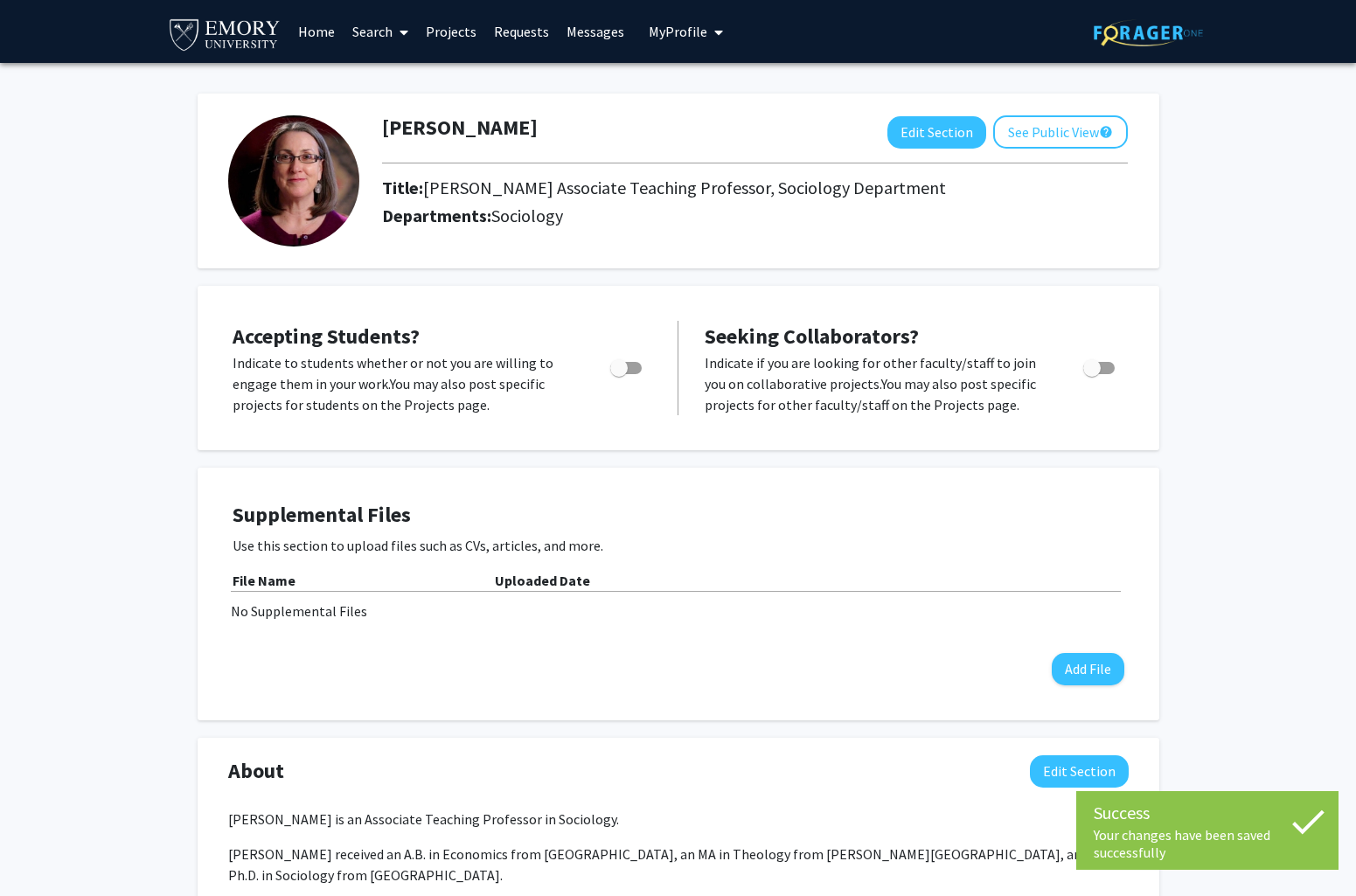
scroll to position [0, 0]
click at [1081, 134] on button "See Public View help" at bounding box center [1059, 131] width 134 height 33
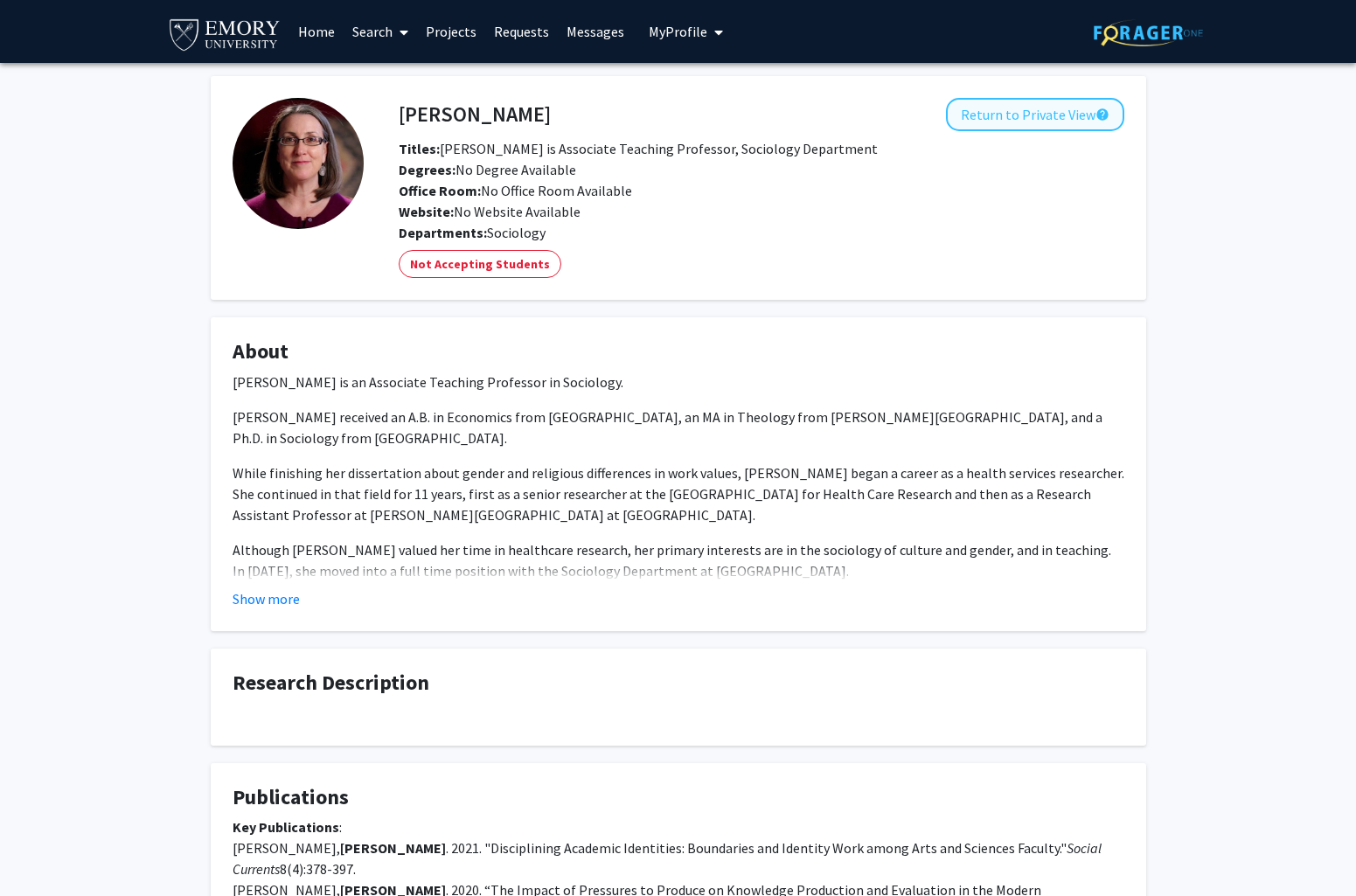
click at [989, 120] on button "Return to Private View help" at bounding box center [1034, 113] width 178 height 33
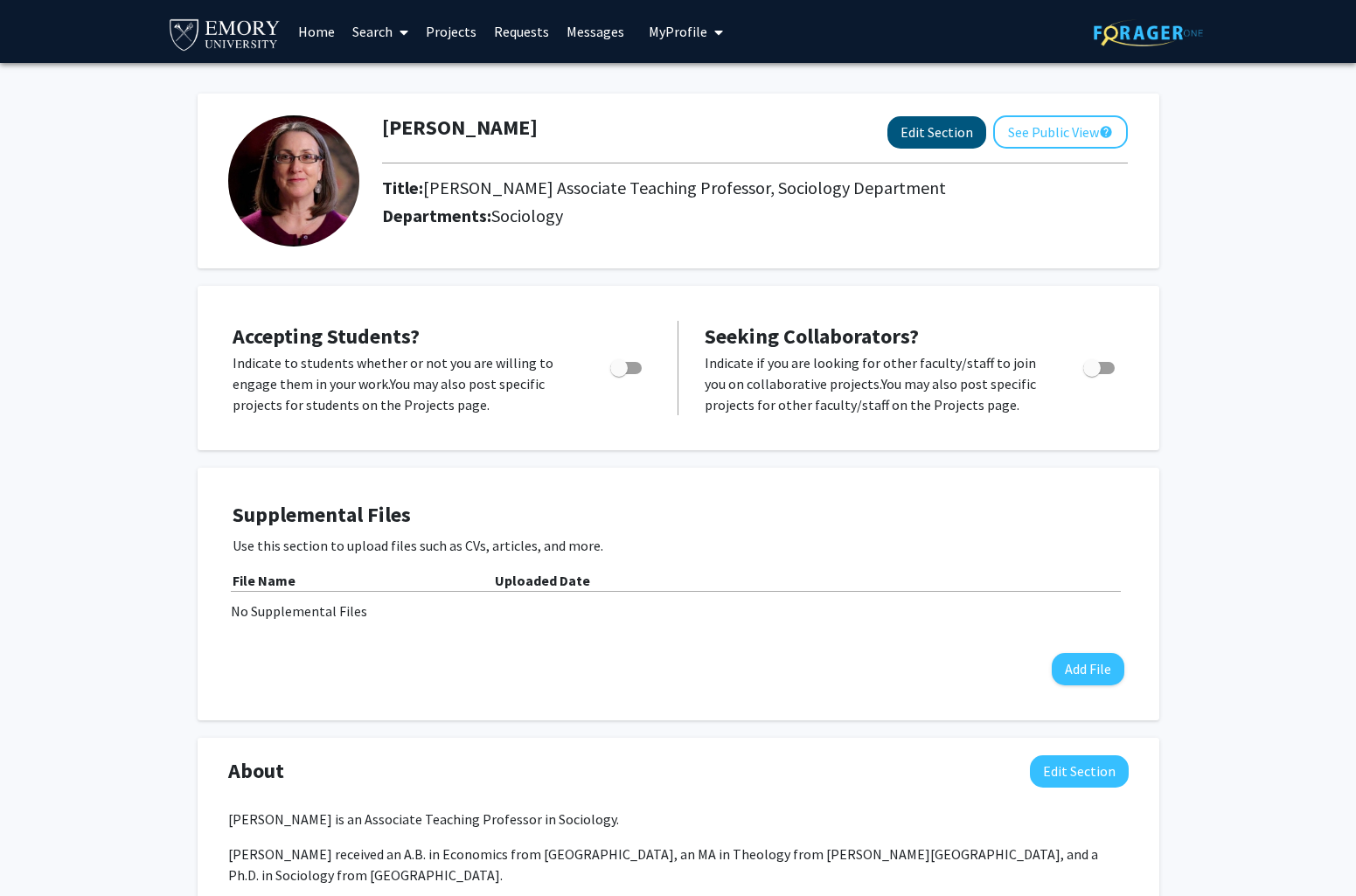
click at [942, 132] on button "Edit Section" at bounding box center [936, 132] width 99 height 32
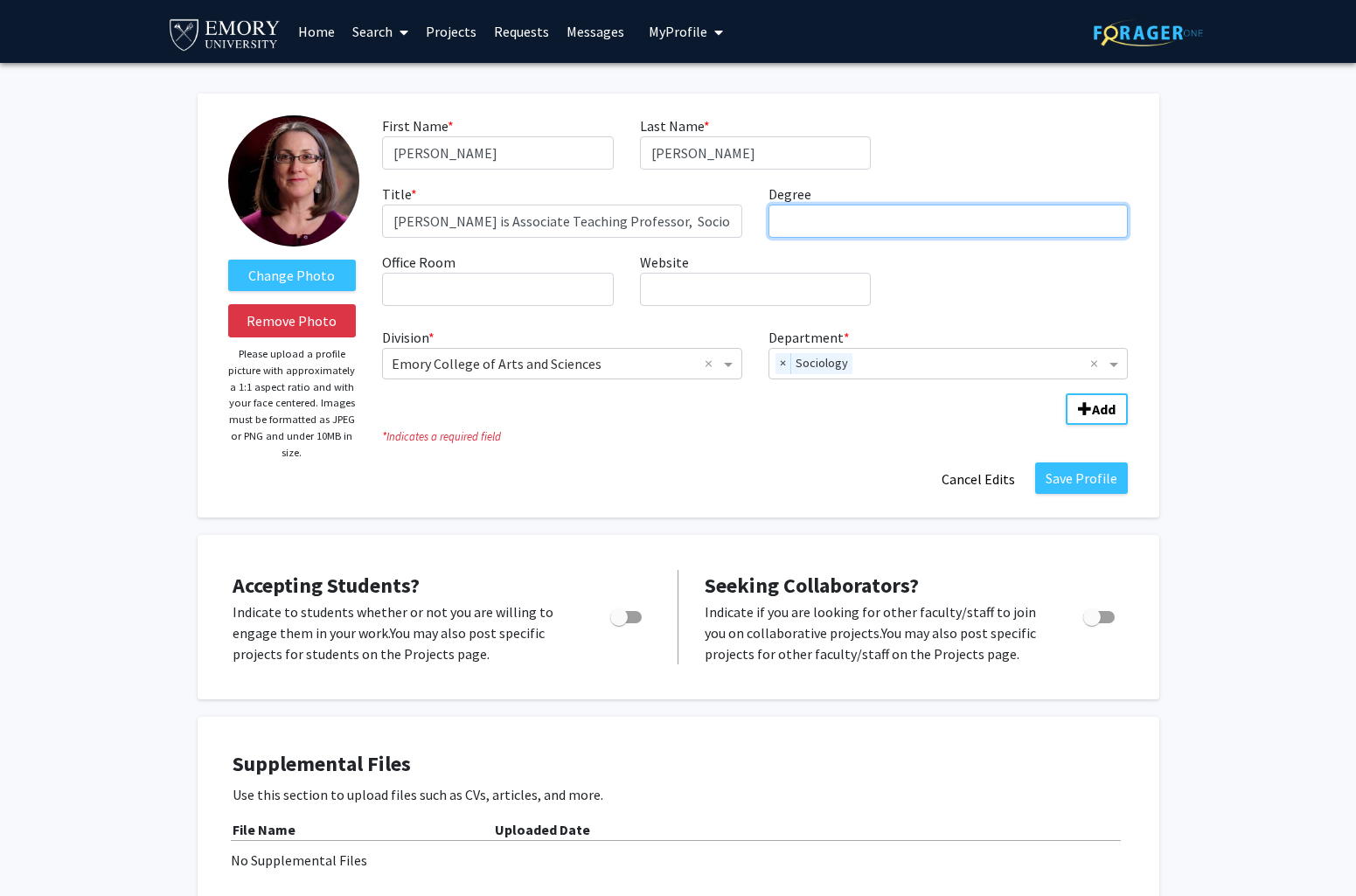
click at [848, 222] on input "Degree required" at bounding box center [949, 220] width 360 height 33
type input "PhD"
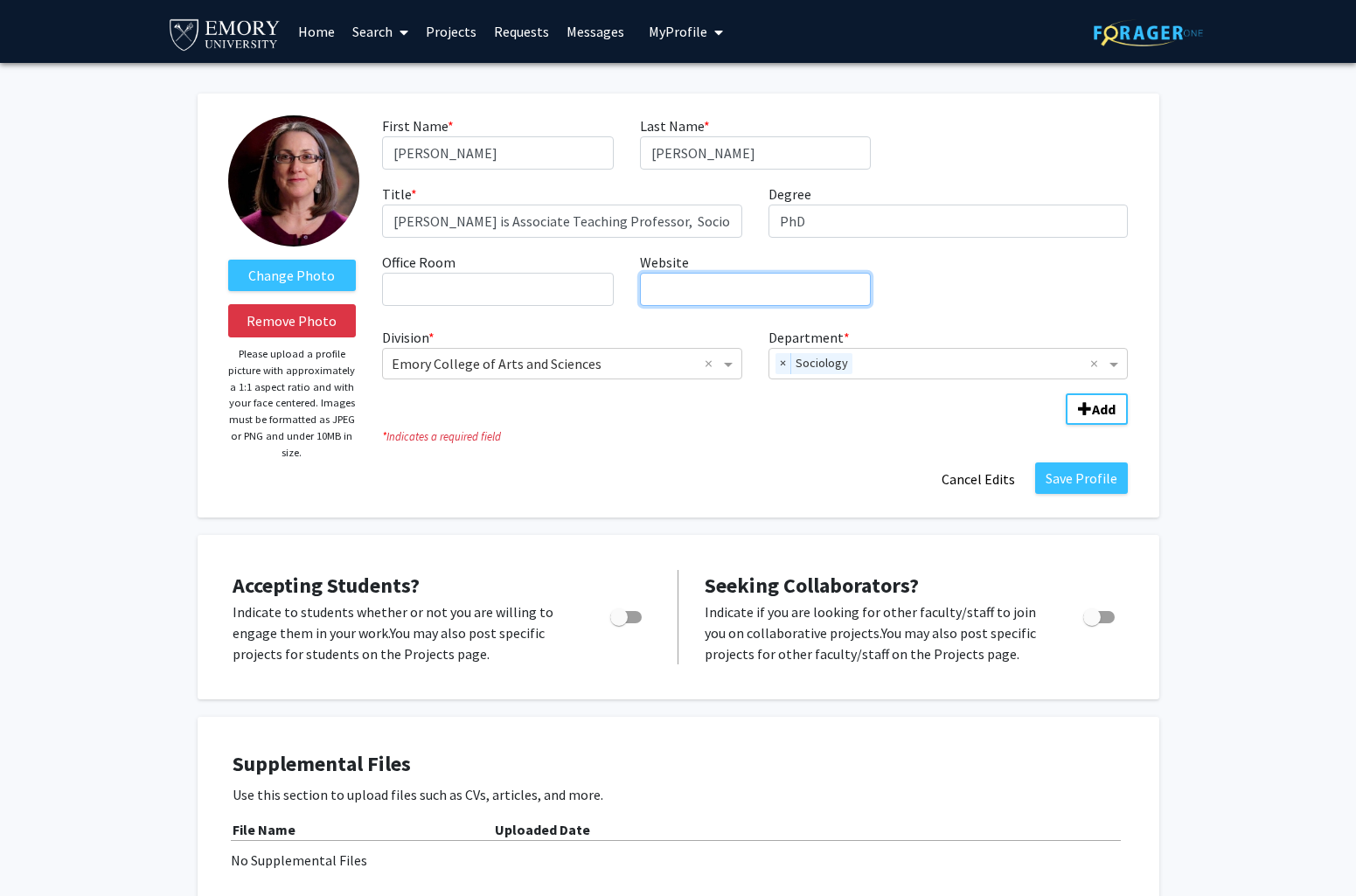
click at [760, 299] on input "Website required" at bounding box center [756, 289] width 231 height 33
paste input "https://tracylscott.org"
type input "https://tracylscott.org"
click at [1097, 483] on button "Save Profile" at bounding box center [1080, 478] width 93 height 32
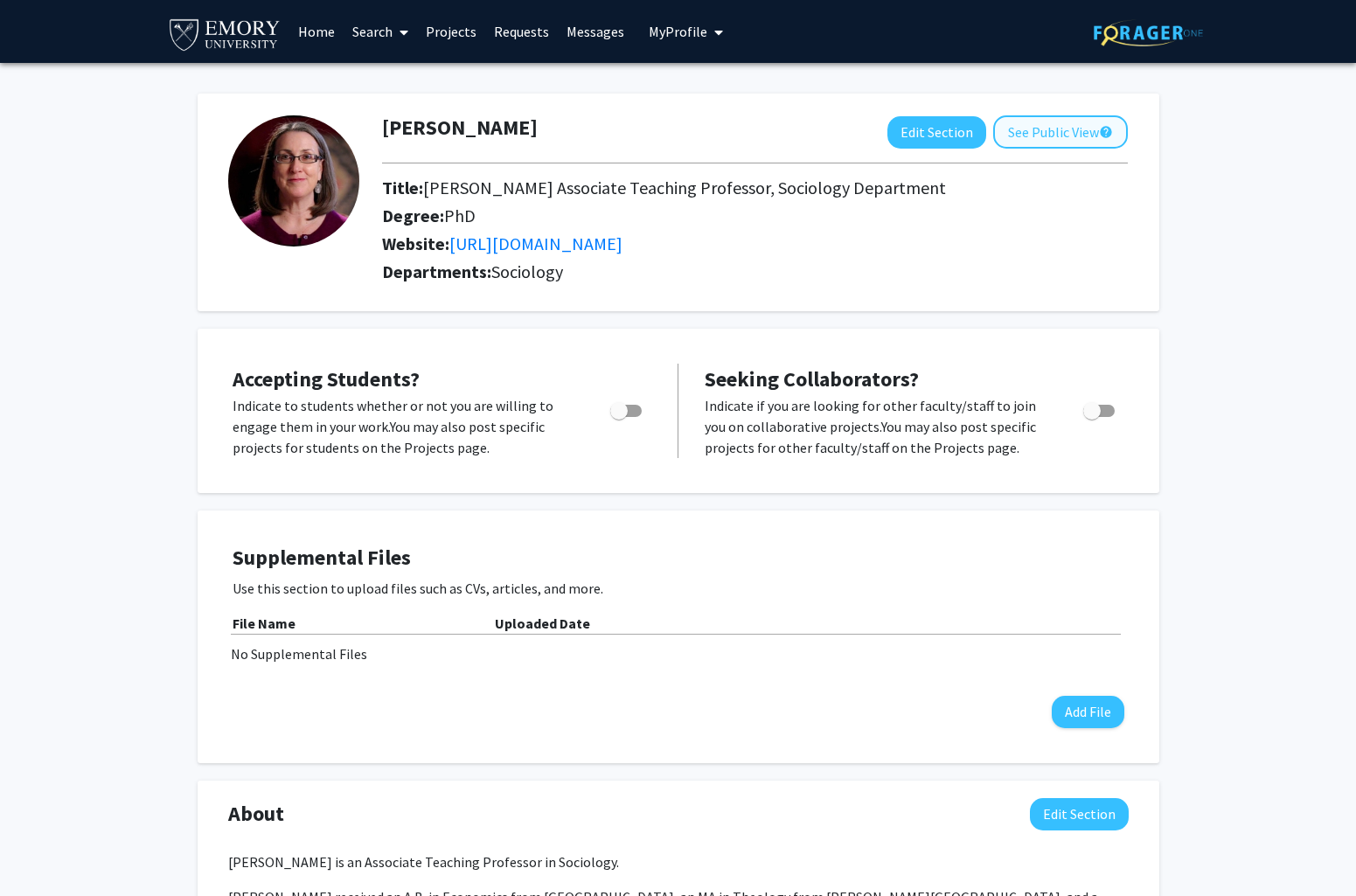
click at [1085, 131] on button "See Public View help" at bounding box center [1059, 131] width 134 height 33
